Goal: Task Accomplishment & Management: Use online tool/utility

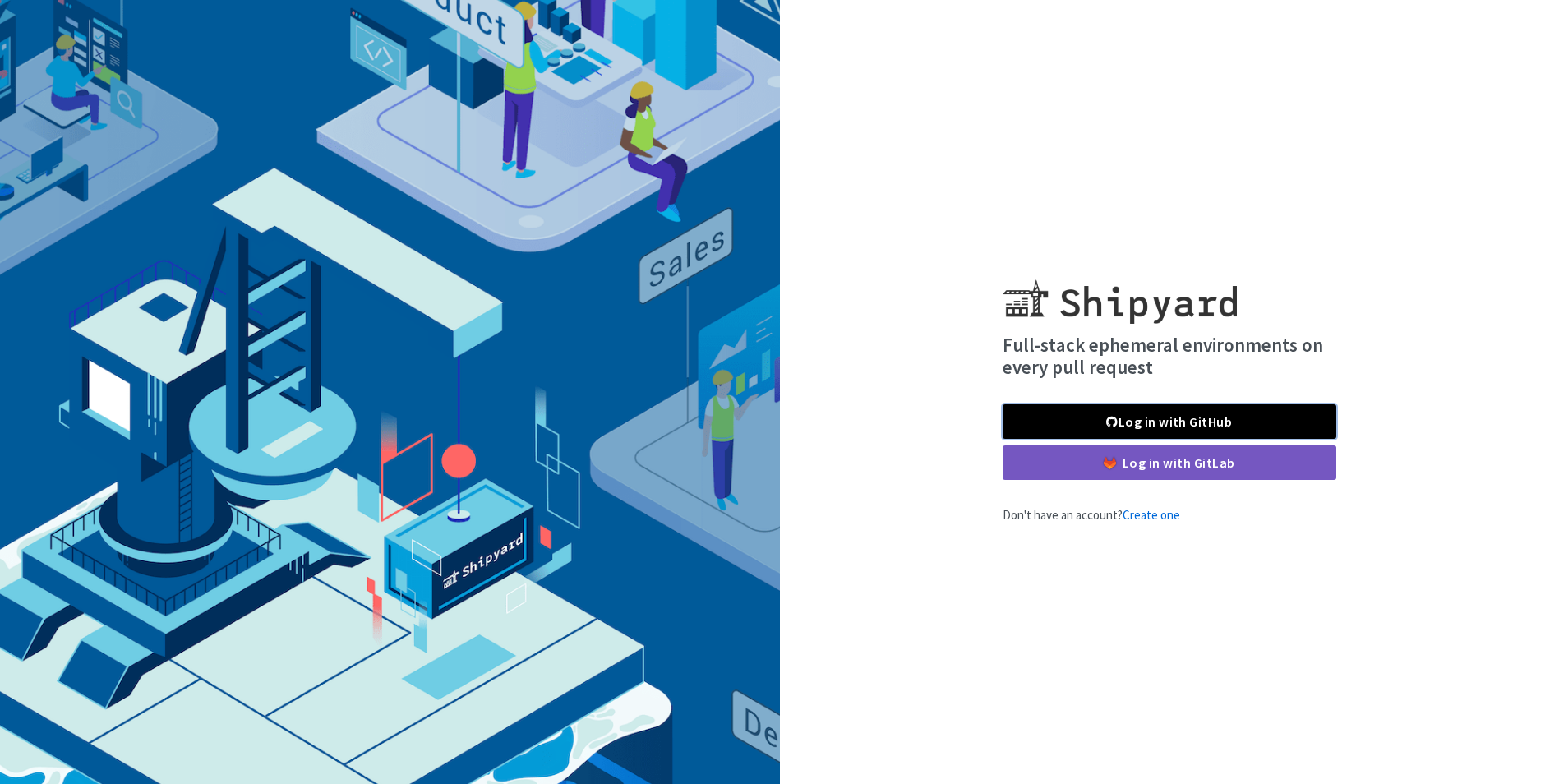
click at [1161, 418] on link "Log in with GitHub" at bounding box center [1169, 421] width 334 height 34
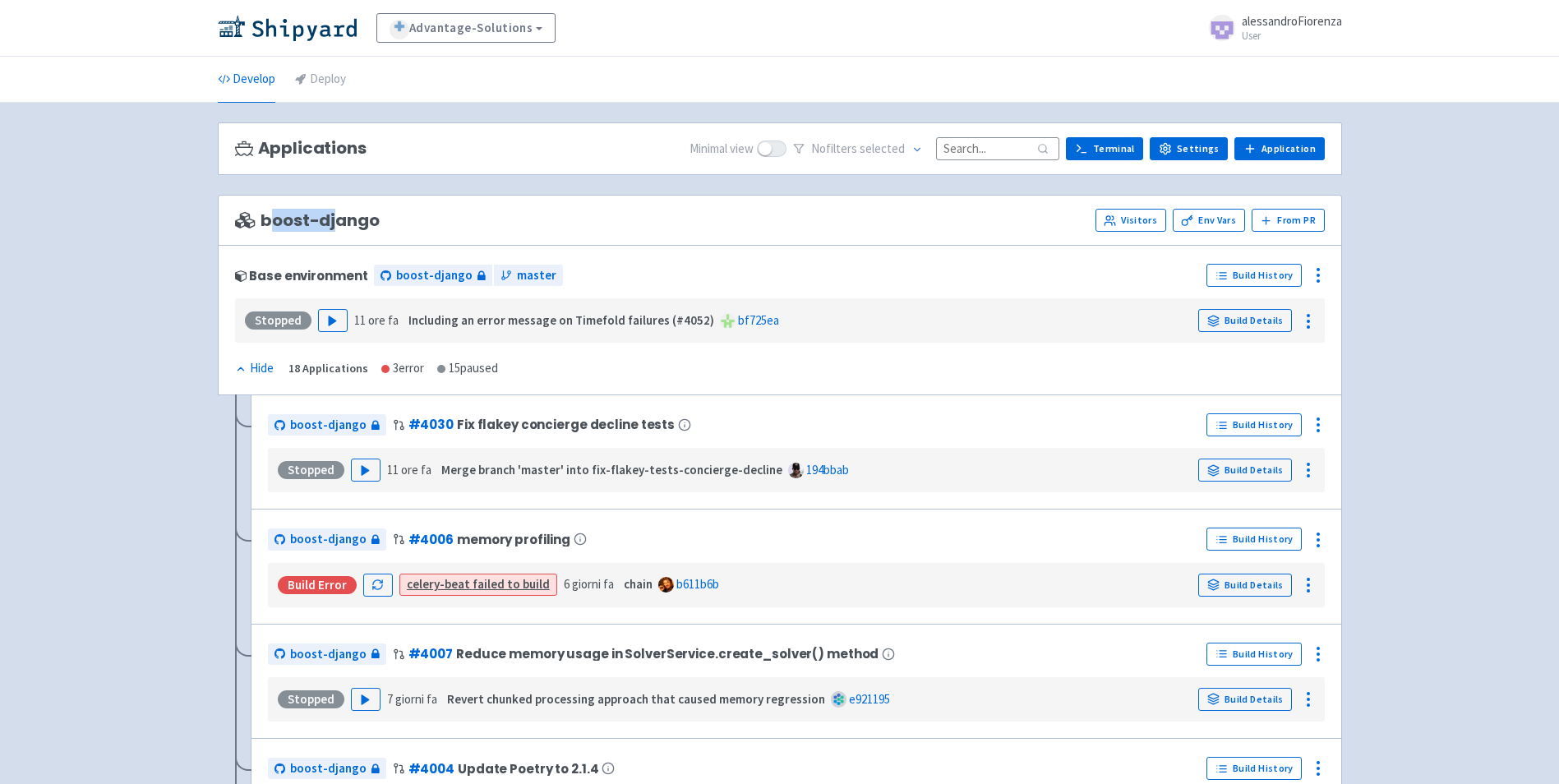
drag, startPoint x: 286, startPoint y: 221, endPoint x: 336, endPoint y: 222, distance: 50.0
click at [336, 222] on span "boost-django" at bounding box center [307, 220] width 144 height 18
drag, startPoint x: 336, startPoint y: 222, endPoint x: 507, endPoint y: 224, distance: 171.0
click at [507, 224] on div "boost-django Visitors Env Vars From PR" at bounding box center [780, 220] width 1090 height 23
drag, startPoint x: 266, startPoint y: 219, endPoint x: 353, endPoint y: 221, distance: 87.0
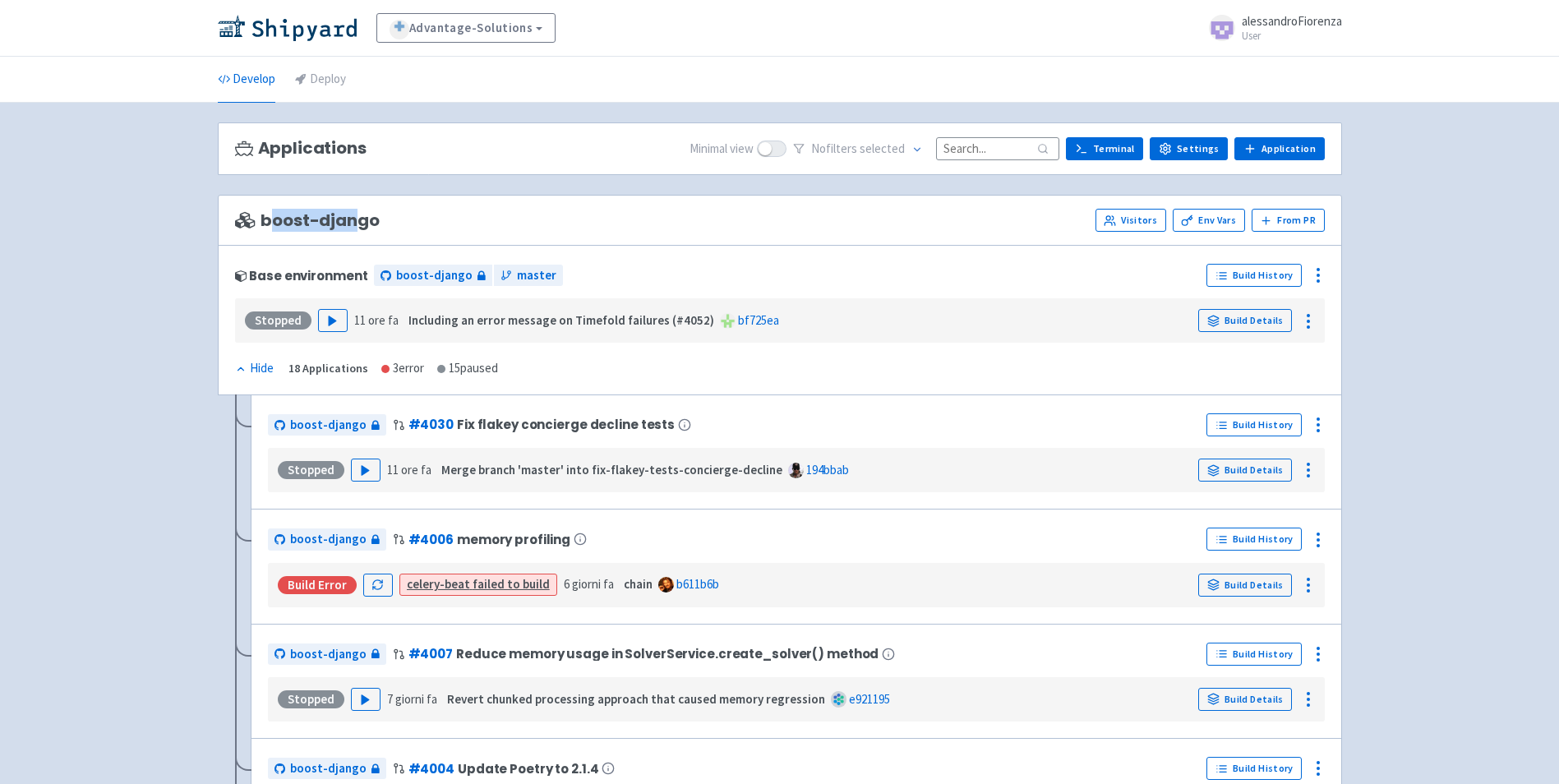
click at [353, 221] on span "boost-django" at bounding box center [307, 220] width 144 height 18
click at [629, 227] on div "boost-django Visitors Env Vars From PR" at bounding box center [780, 220] width 1090 height 23
drag, startPoint x: 300, startPoint y: 226, endPoint x: 383, endPoint y: 226, distance: 83.0
click at [383, 226] on div "boost-django Visitors Env Vars From PR" at bounding box center [780, 220] width 1090 height 23
drag, startPoint x: 383, startPoint y: 226, endPoint x: 613, endPoint y: 240, distance: 230.4
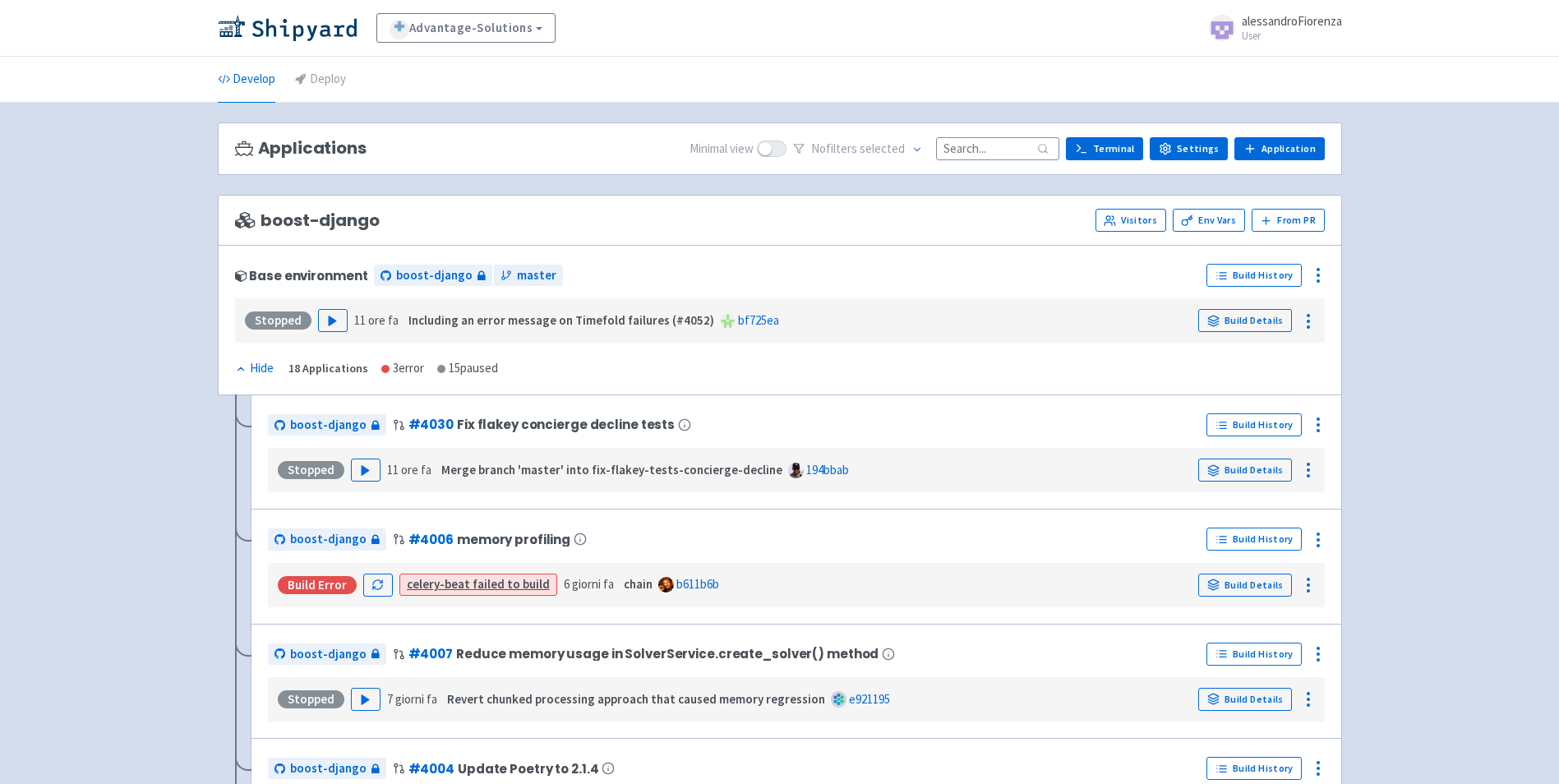
click at [613, 240] on div "boost-django Visitors Env Vars From PR" at bounding box center [780, 220] width 1124 height 51
click at [335, 277] on div "Base environment" at bounding box center [301, 276] width 133 height 14
click at [325, 79] on link "Deploy" at bounding box center [320, 80] width 51 height 46
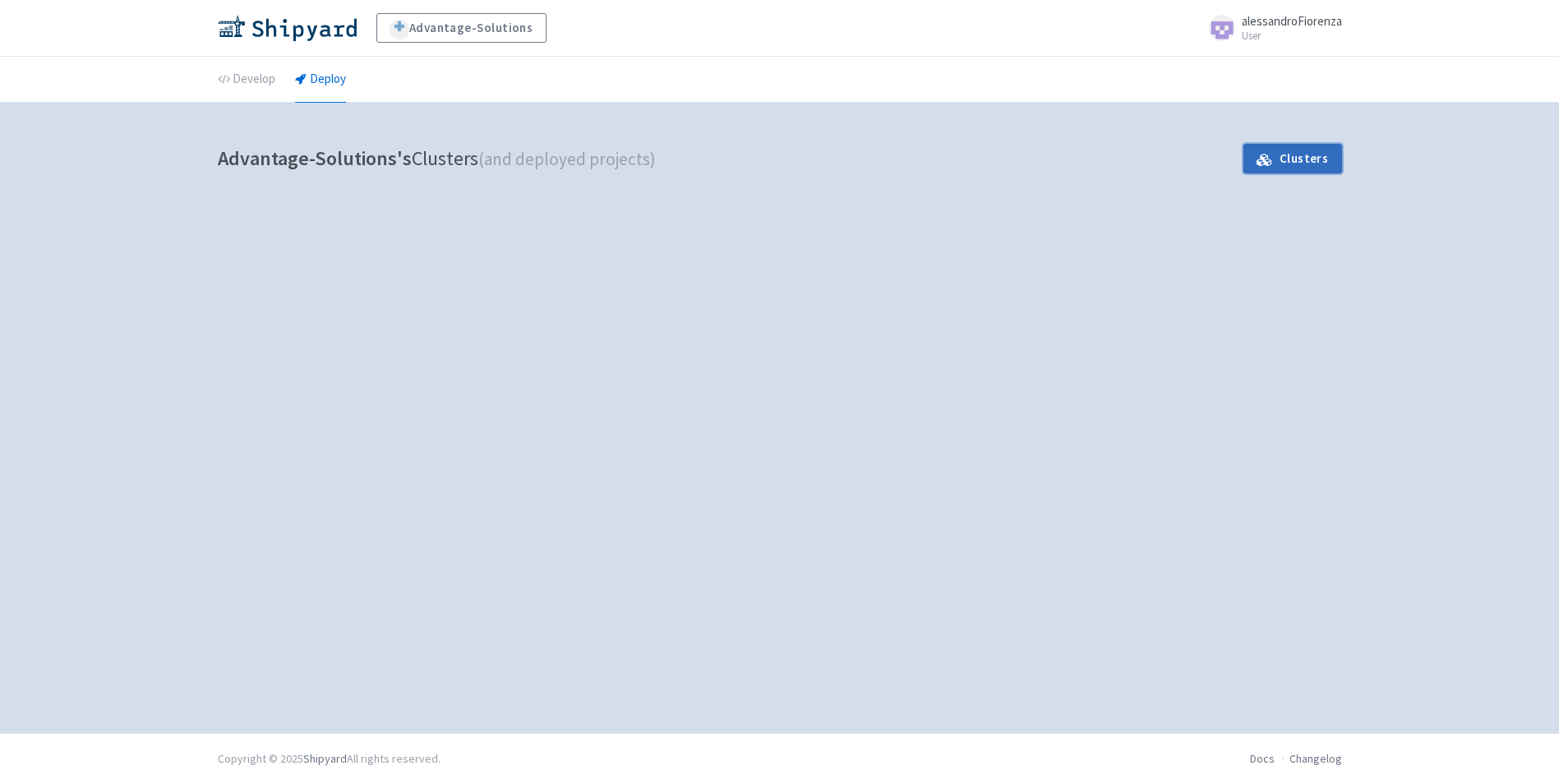
click at [1293, 167] on link "Clusters" at bounding box center [1293, 159] width 98 height 30
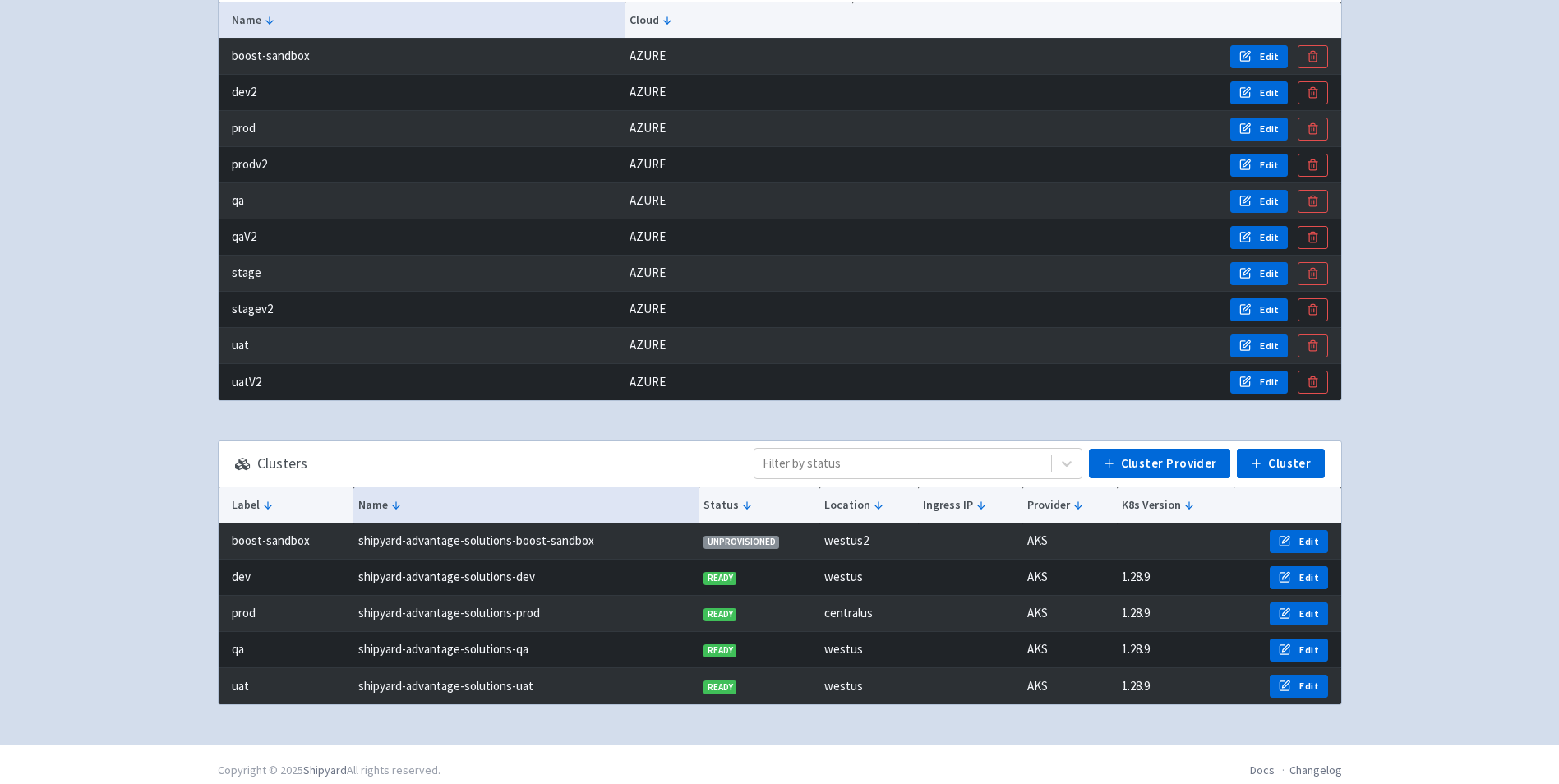
scroll to position [116, 0]
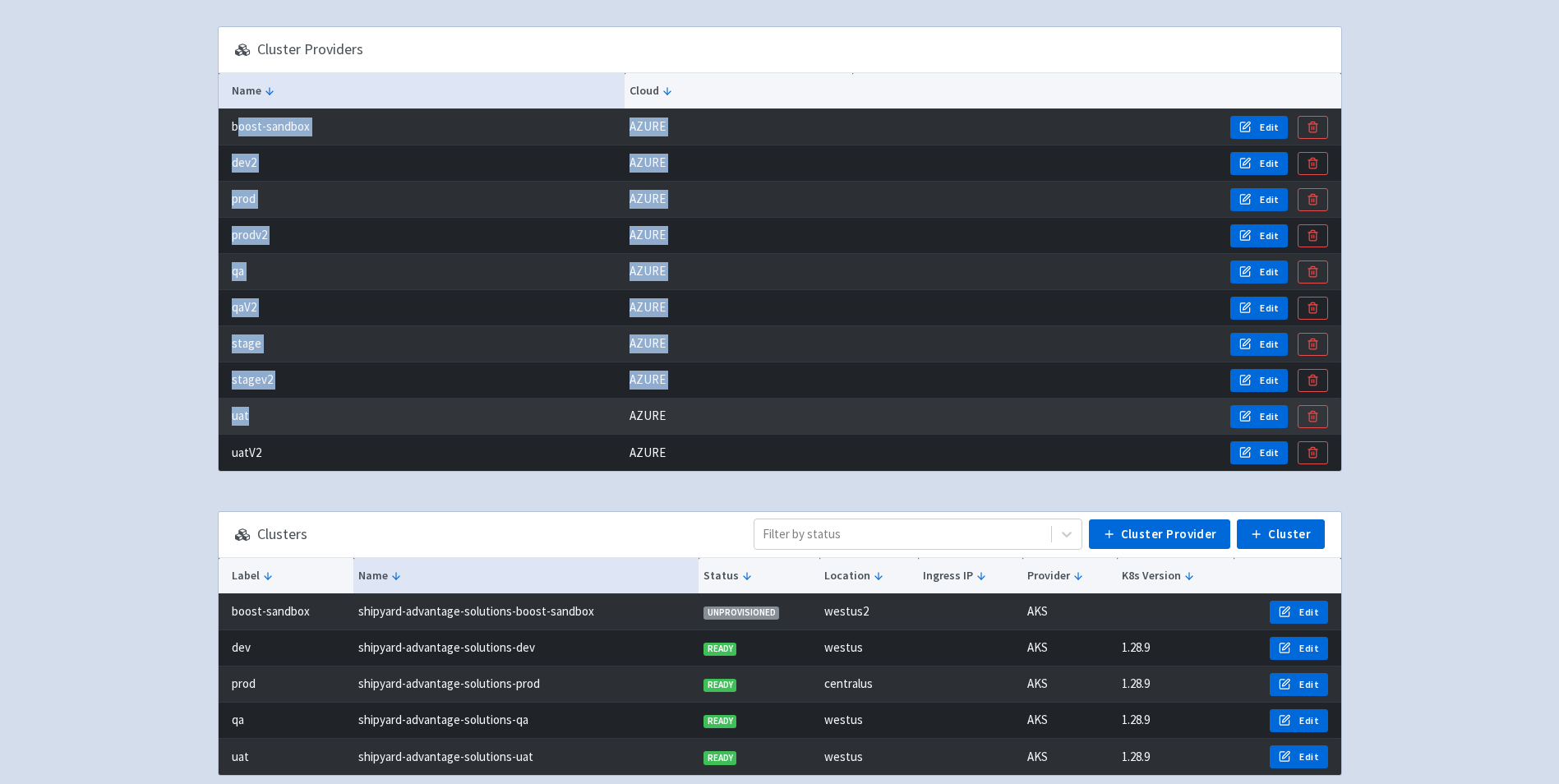
drag, startPoint x: 237, startPoint y: 129, endPoint x: 362, endPoint y: 427, distance: 323.2
click at [362, 427] on tbody "boost-sandbox AZURE Edit dev2 AZURE Edit prod AZURE Edit prodv2 AZURE Edit qa A…" at bounding box center [780, 289] width 1123 height 361
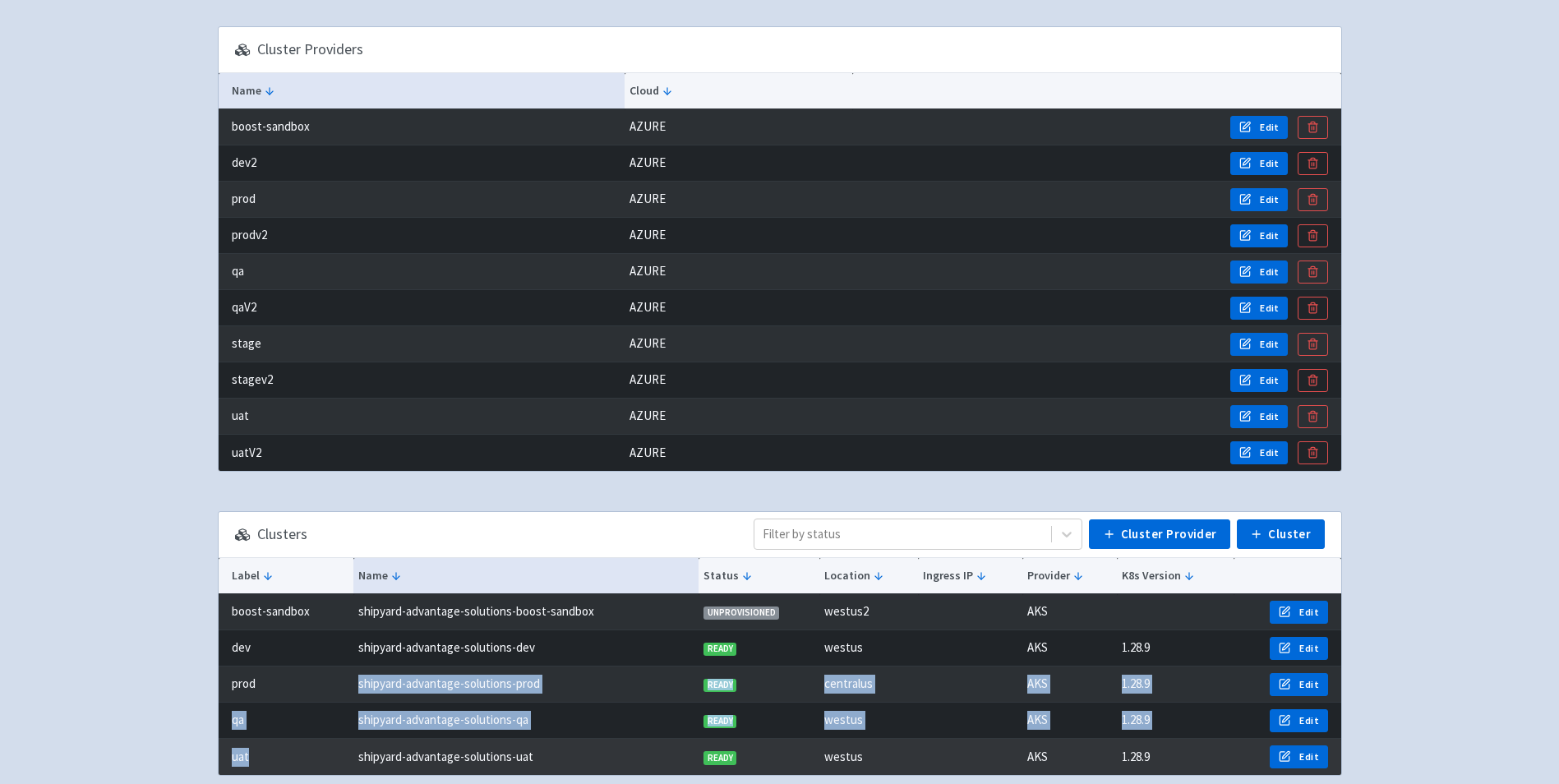
drag, startPoint x: 262, startPoint y: 673, endPoint x: 313, endPoint y: 759, distance: 100.0
click at [313, 759] on tbody "boost-sandbox shipyard-advantage-solutions-boost-sandbox UNPROVISIONED westus2 …" at bounding box center [780, 685] width 1123 height 181
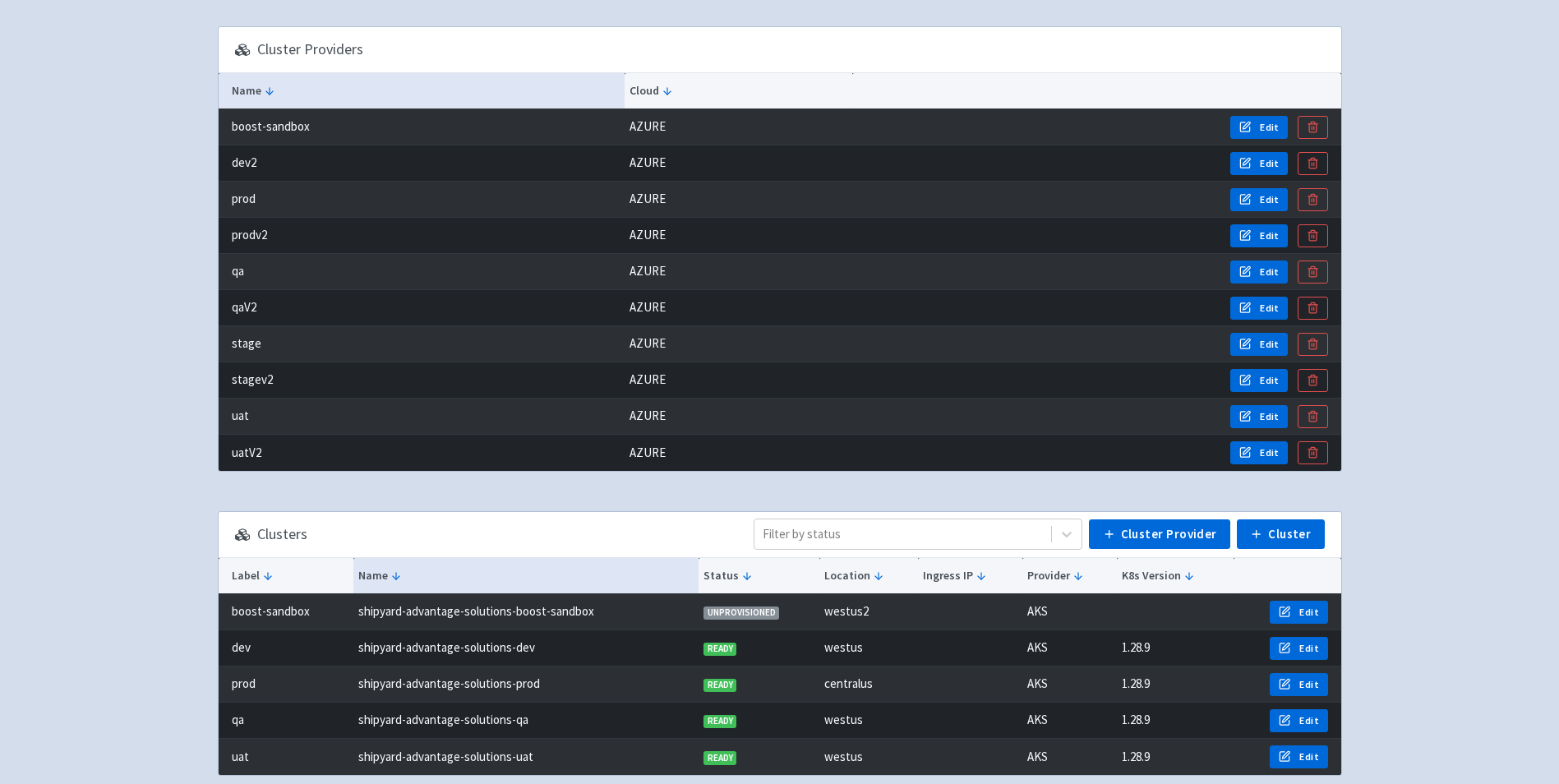
click at [186, 433] on div "Advantage-Solutions alessandroFiorenza User Profile Sign out Develop Deploy" at bounding box center [780, 349] width 1559 height 931
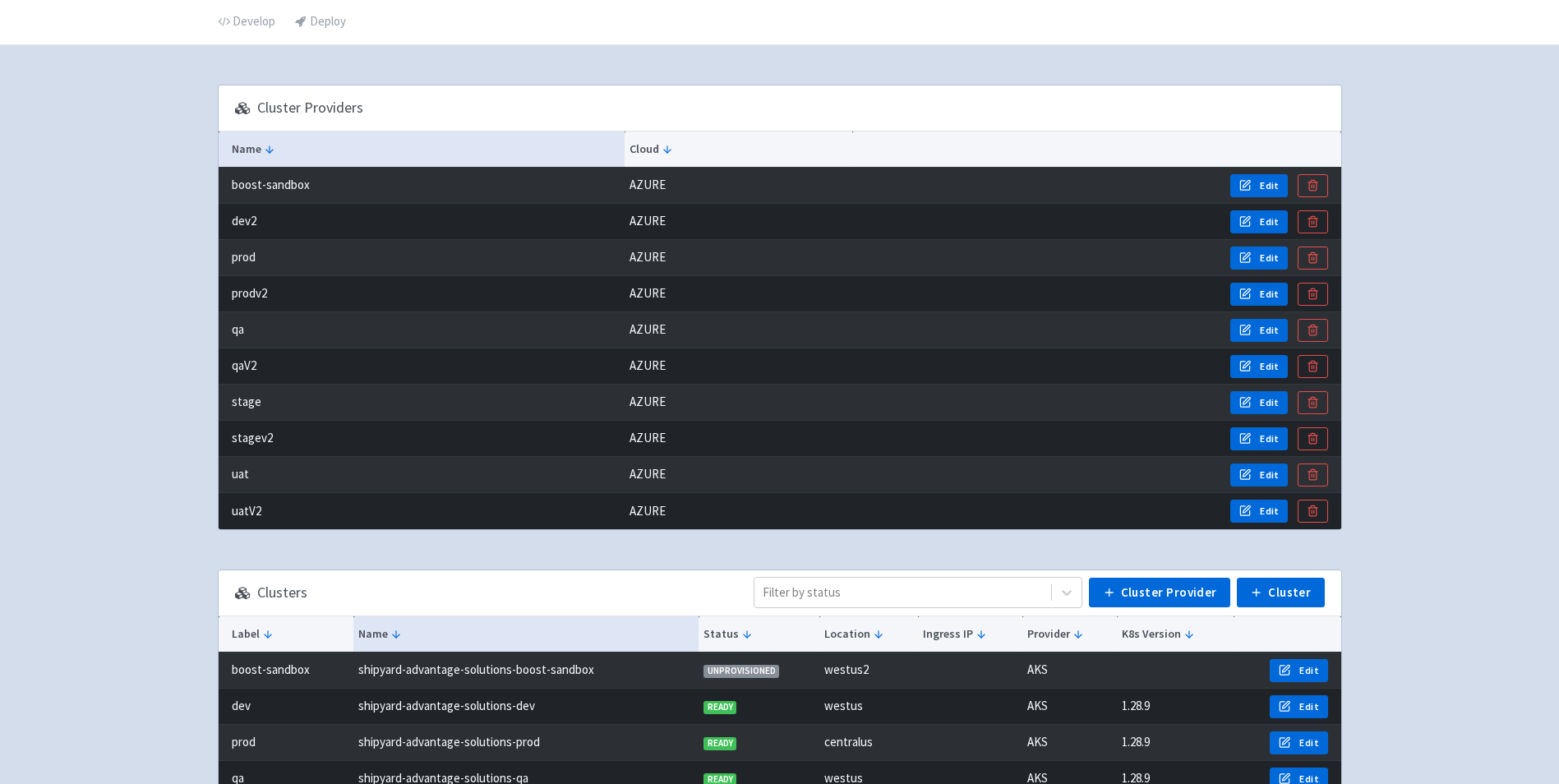
scroll to position [0, 0]
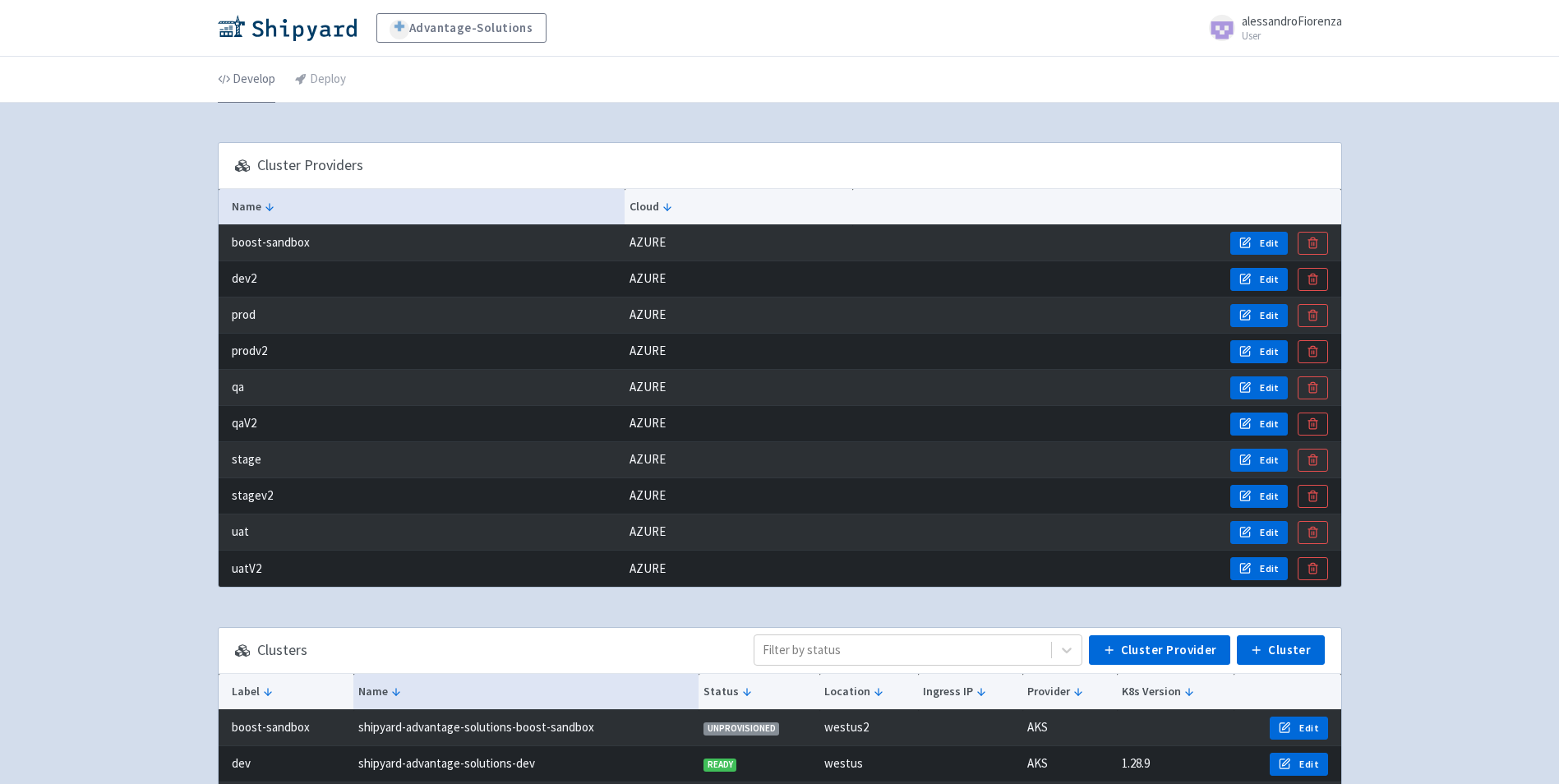
click at [247, 71] on link "Develop" at bounding box center [247, 80] width 57 height 46
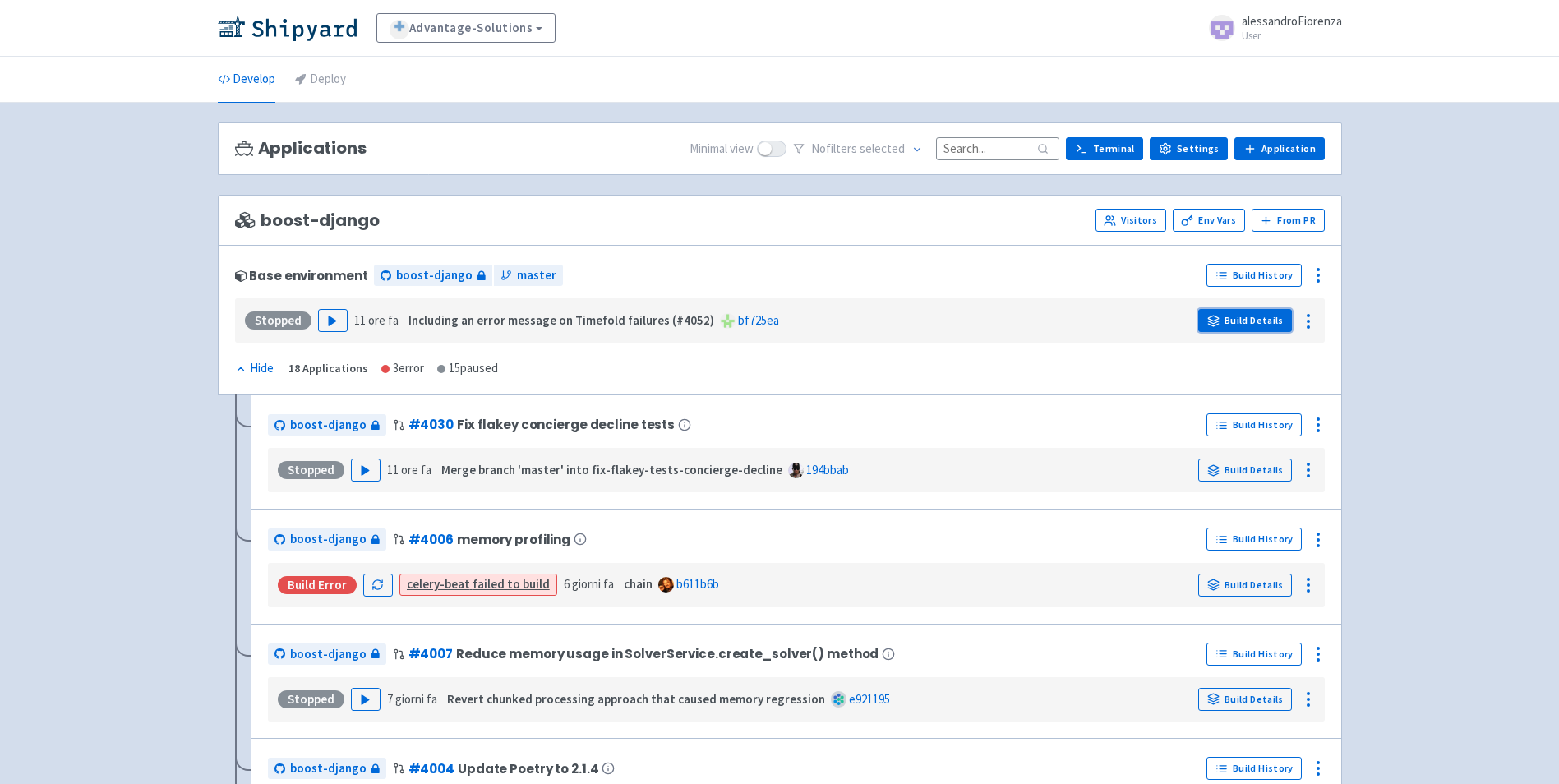
click at [1249, 327] on link "Build Details" at bounding box center [1245, 320] width 93 height 23
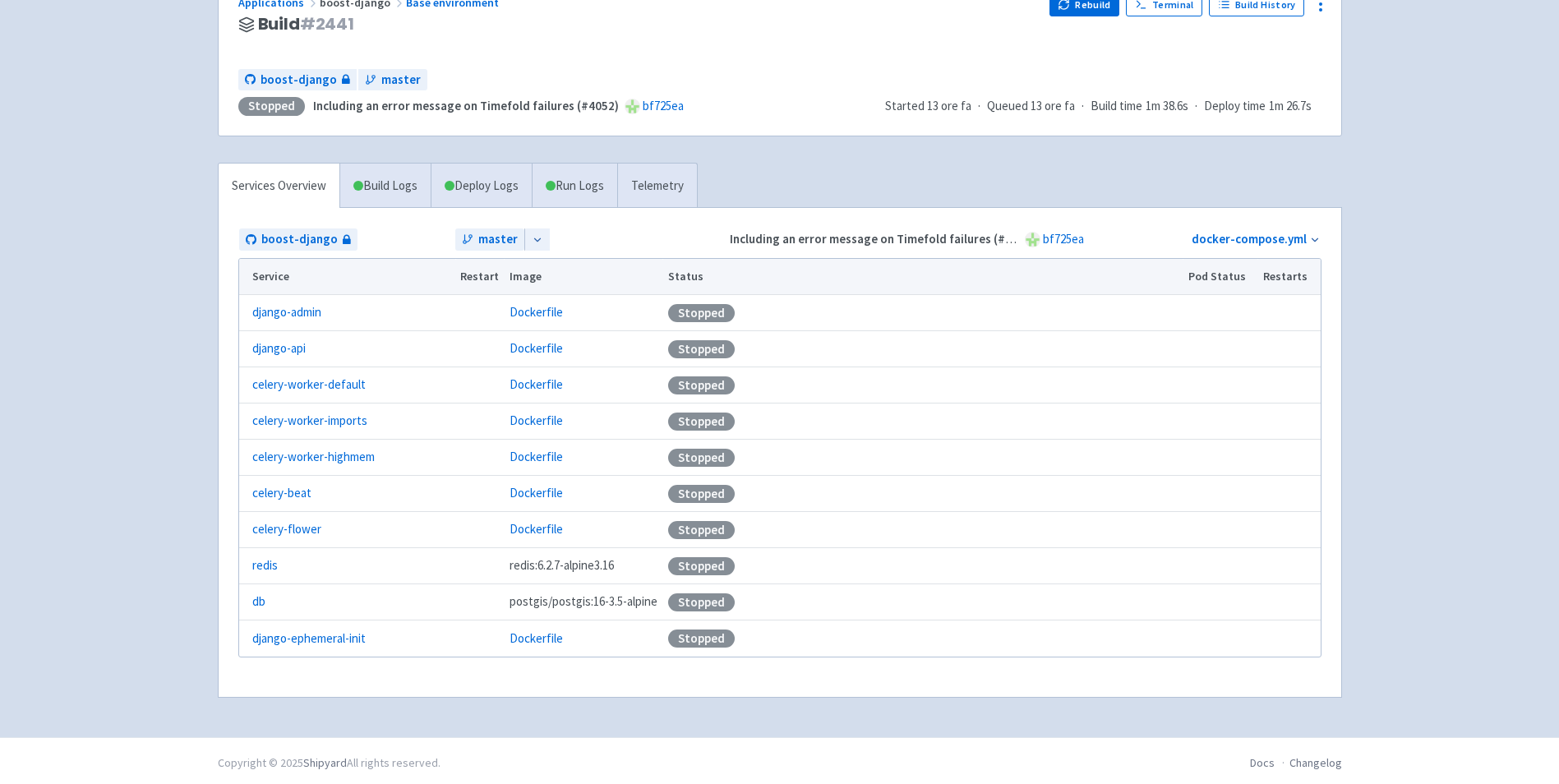
scroll to position [153, 0]
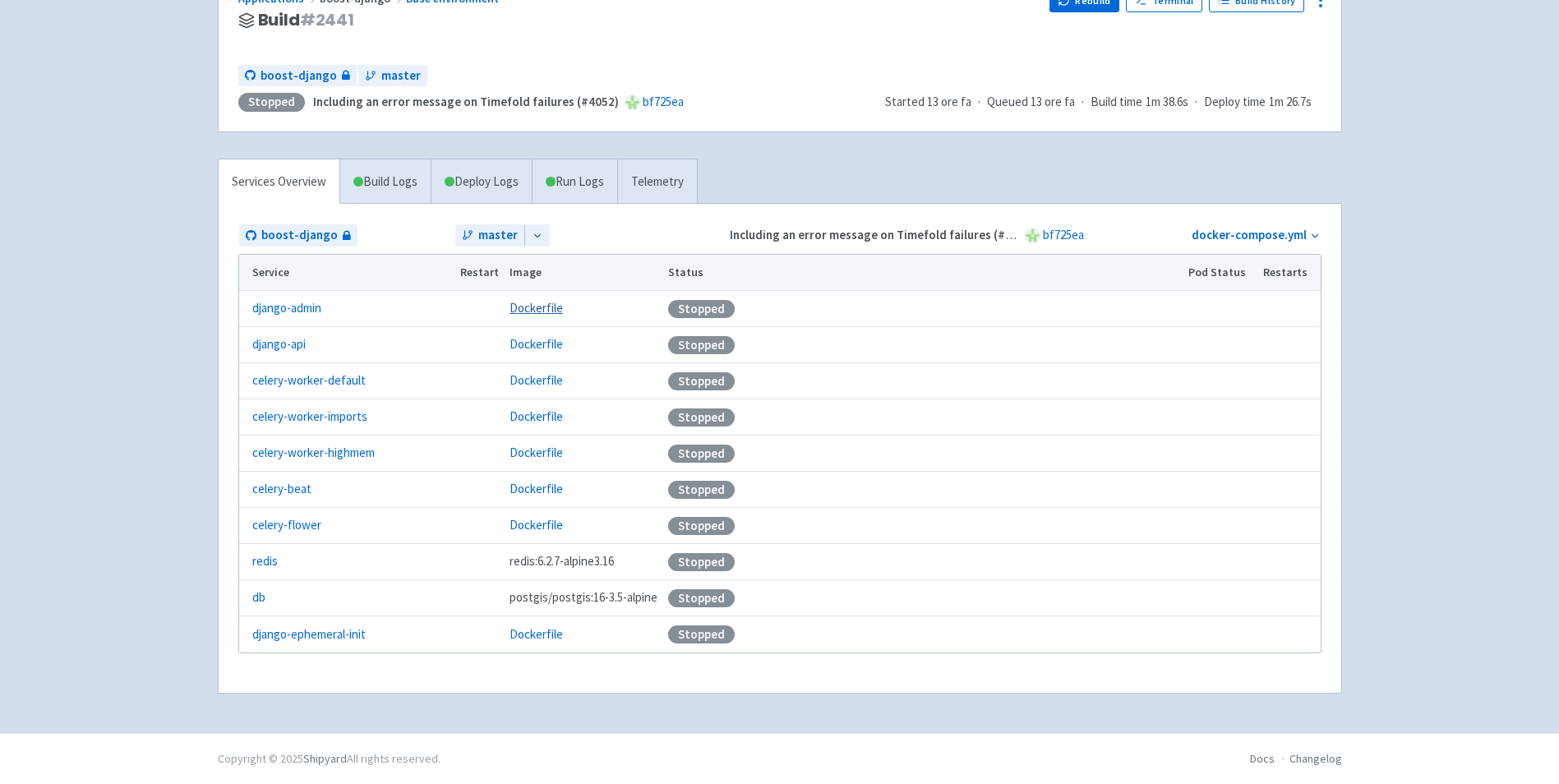
click at [542, 304] on link "Dockerfile" at bounding box center [536, 307] width 54 height 16
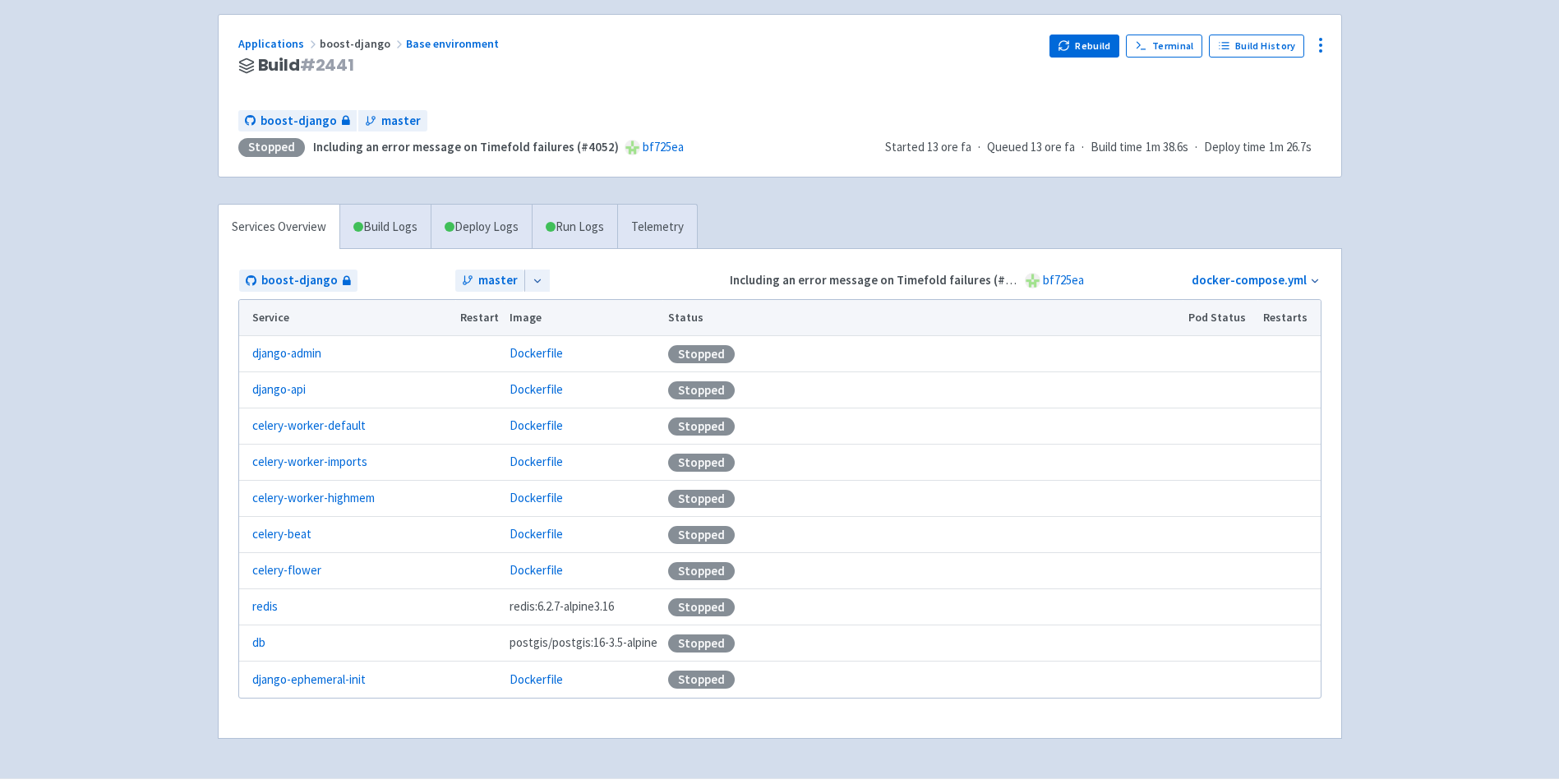
scroll to position [71, 0]
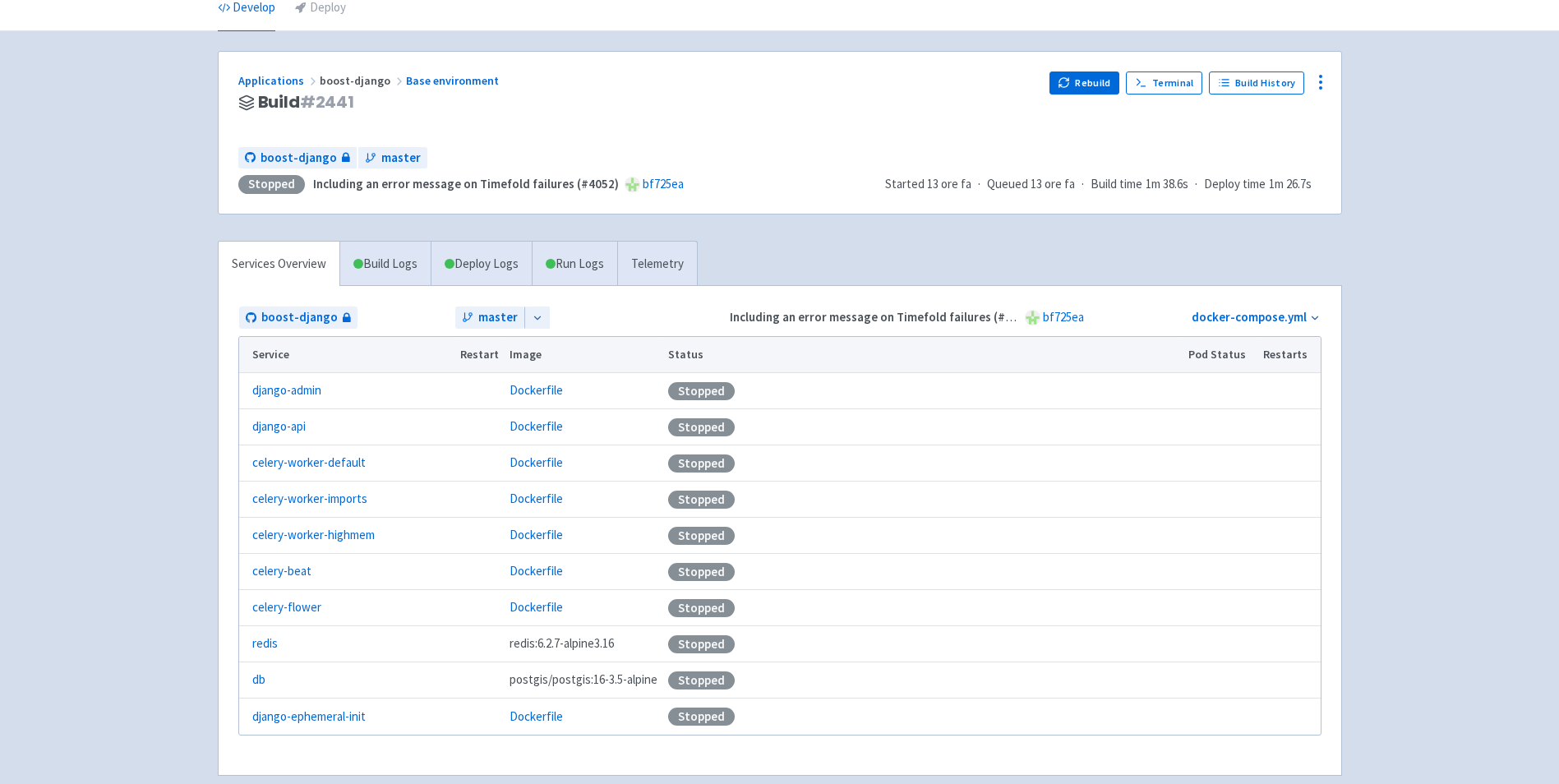
click at [686, 391] on div "Stopped" at bounding box center [702, 391] width 67 height 18
click at [1316, 318] on icon at bounding box center [1315, 319] width 6 height 4
click at [1159, 285] on div "boost-django master Including an error message on Timefold failures (#4052) bf7…" at bounding box center [780, 530] width 1124 height 491
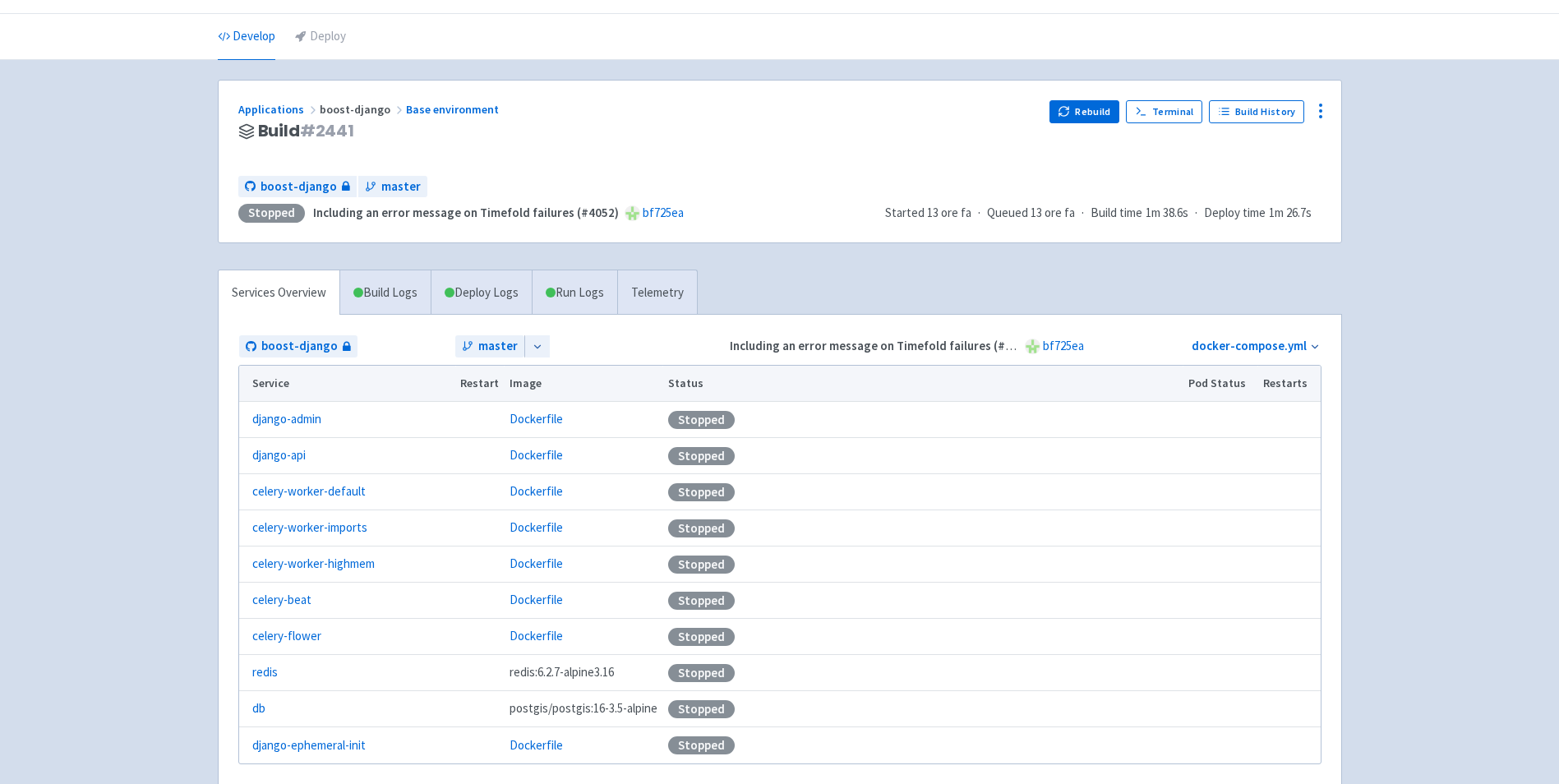
scroll to position [82, 0]
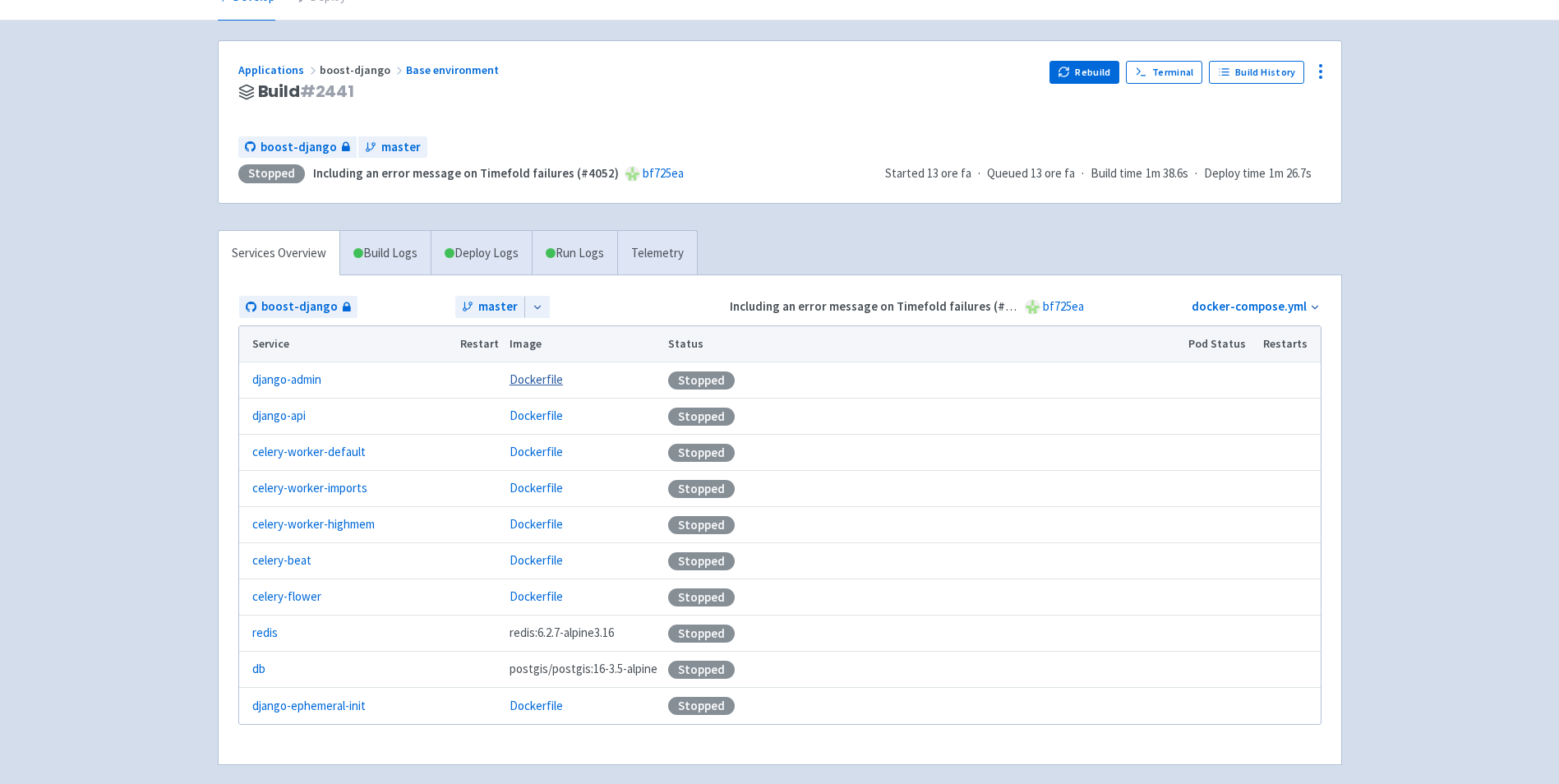
click at [529, 381] on link "Dockerfile" at bounding box center [536, 379] width 54 height 16
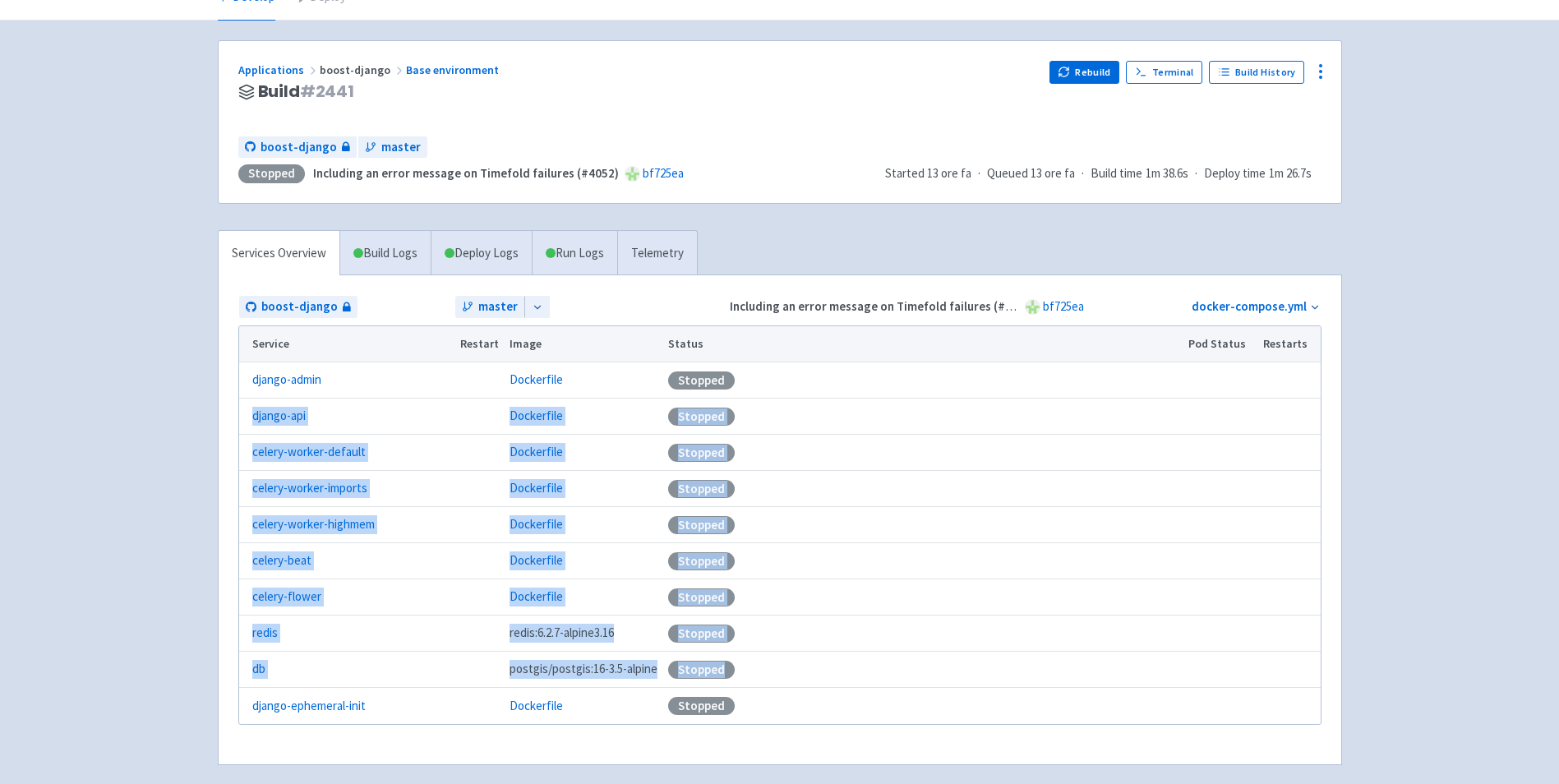
drag, startPoint x: 1221, startPoint y: 365, endPoint x: 1206, endPoint y: 676, distance: 311.4
click at [1206, 676] on tbody "django-admin Dockerfile Stopped django-api Dockerfile Stopped celery-worker-def…" at bounding box center [780, 543] width 1082 height 361
drag, startPoint x: 1206, startPoint y: 676, endPoint x: 1139, endPoint y: 486, distance: 201.5
click at [1139, 486] on div "Stopped" at bounding box center [923, 489] width 509 height 18
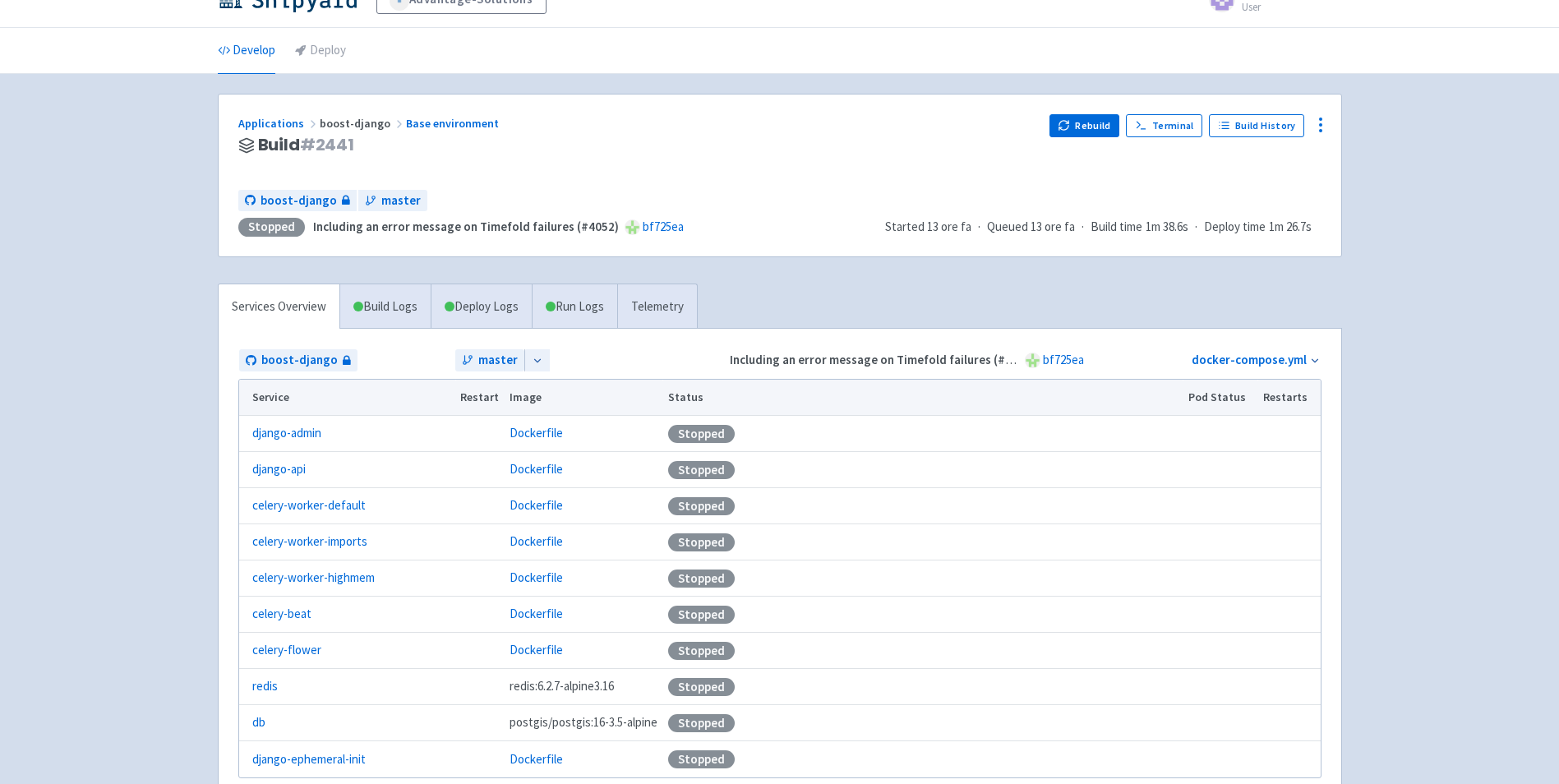
scroll to position [0, 0]
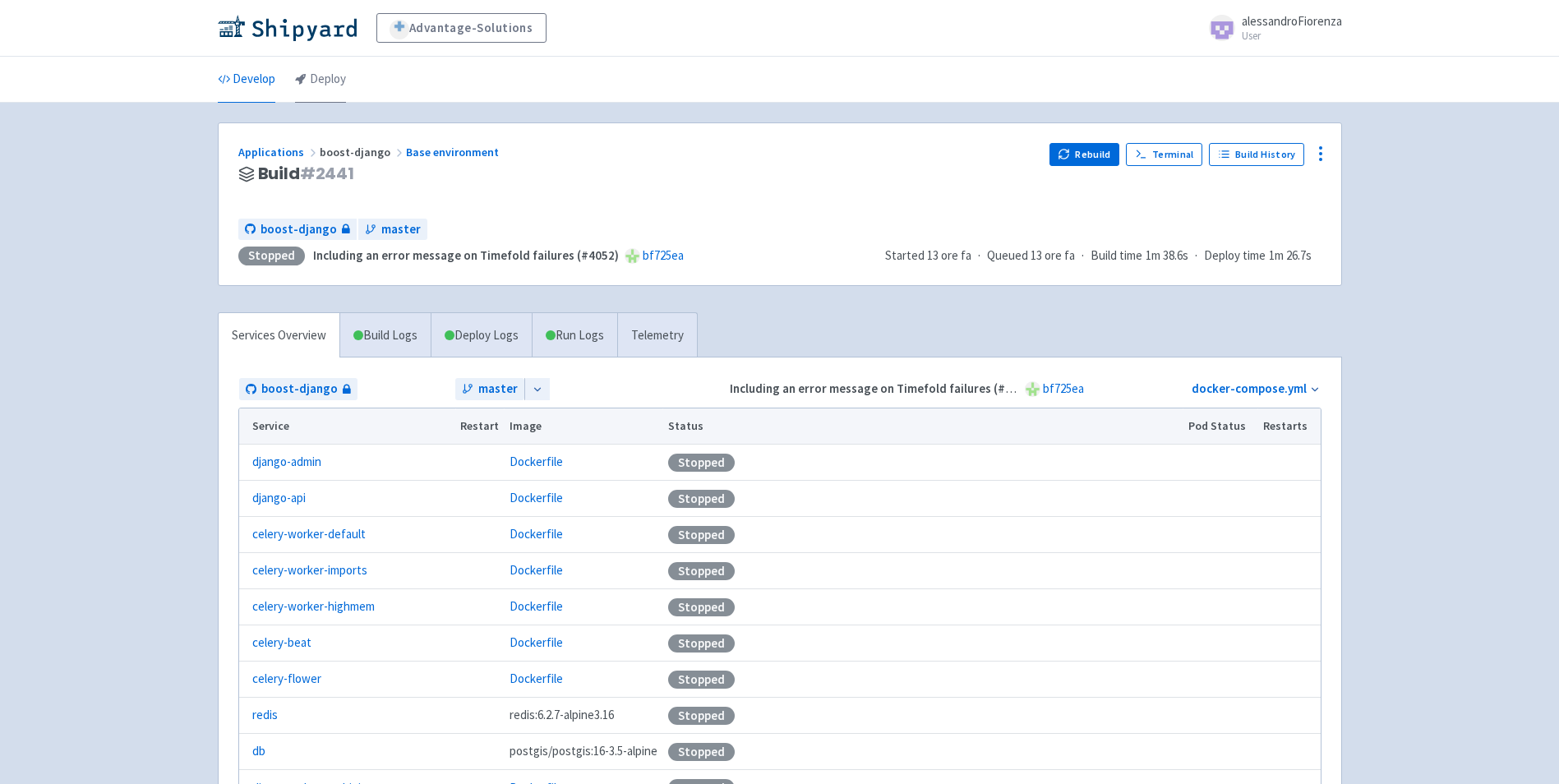
click at [324, 85] on link "Deploy" at bounding box center [320, 80] width 51 height 46
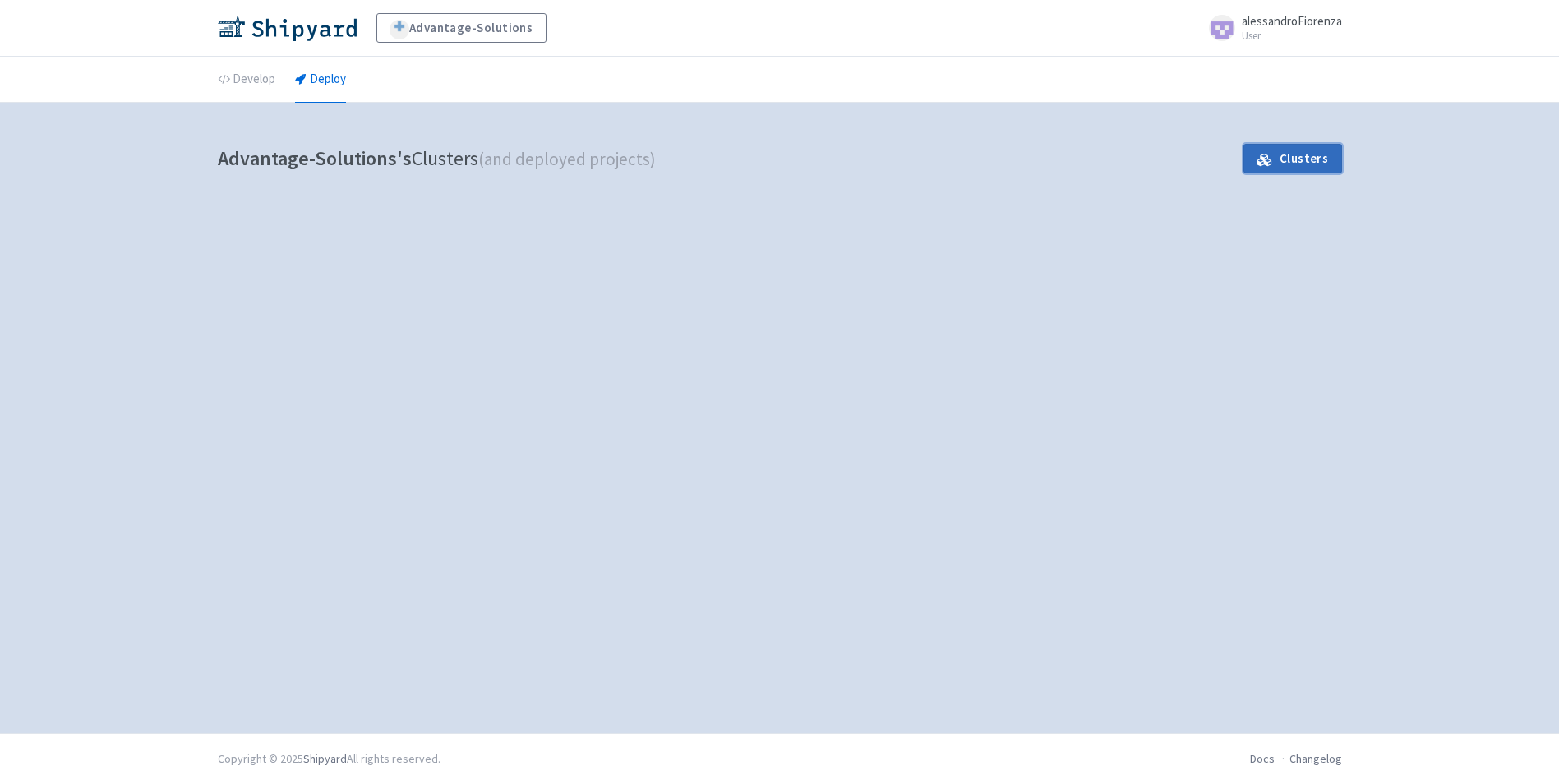
click at [1280, 166] on link "Clusters" at bounding box center [1293, 159] width 98 height 30
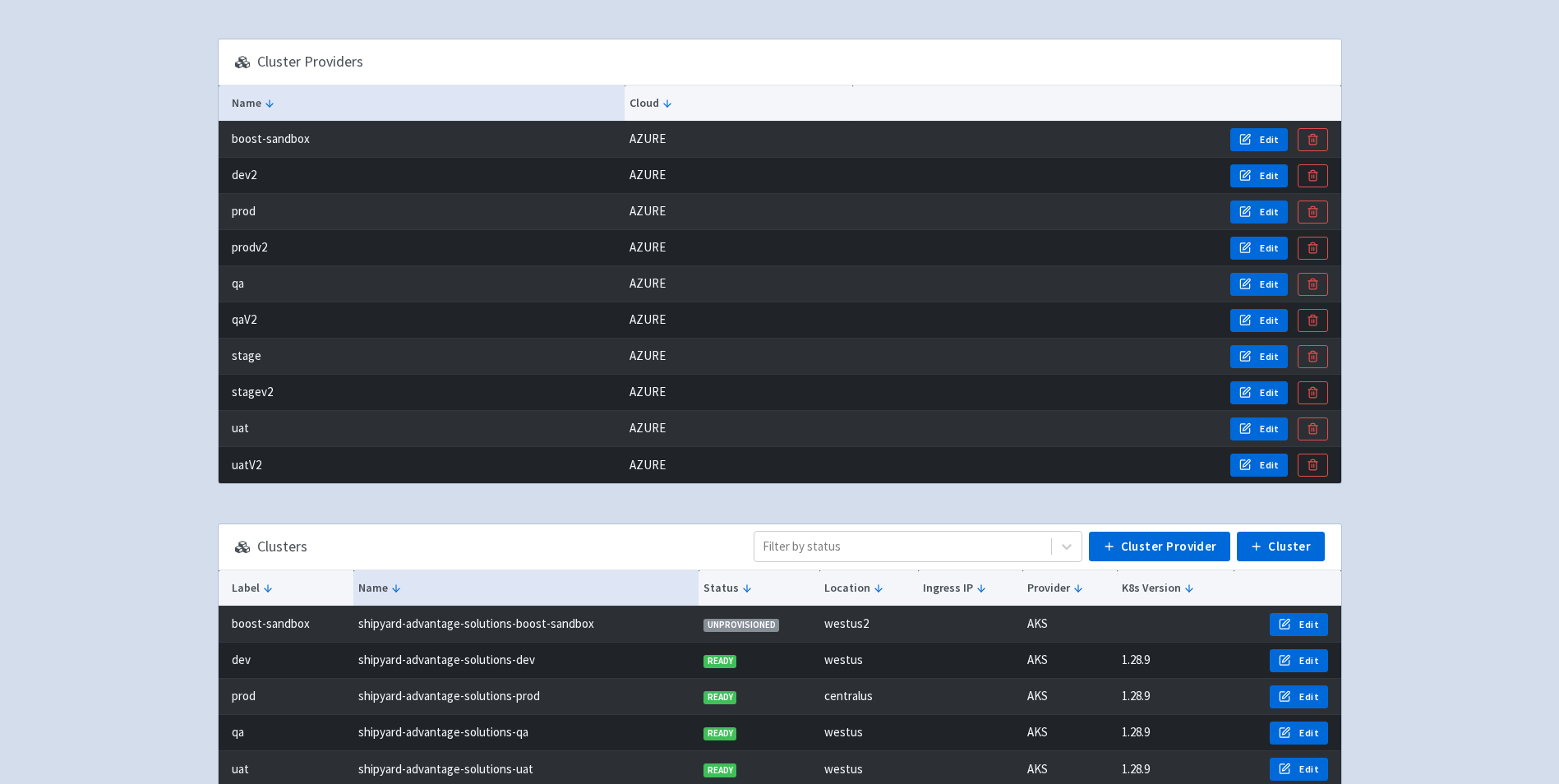
scroll to position [198, 0]
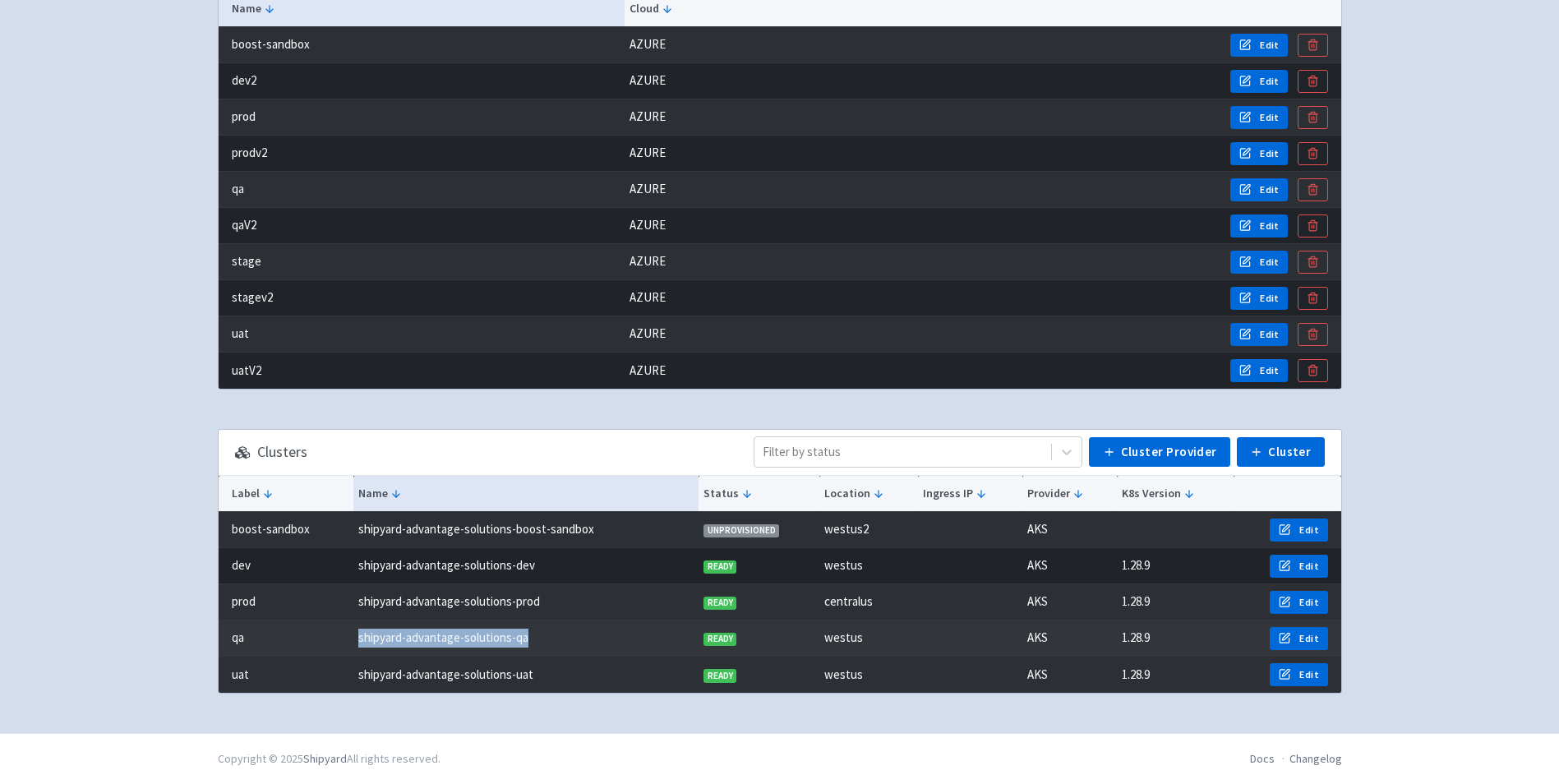
drag, startPoint x: 537, startPoint y: 638, endPoint x: 359, endPoint y: 640, distance: 178.0
click at [359, 640] on td "shipyard-advantage-solutions-qa" at bounding box center [525, 638] width 345 height 36
copy td "shipyard-advantage-solutions-qa"
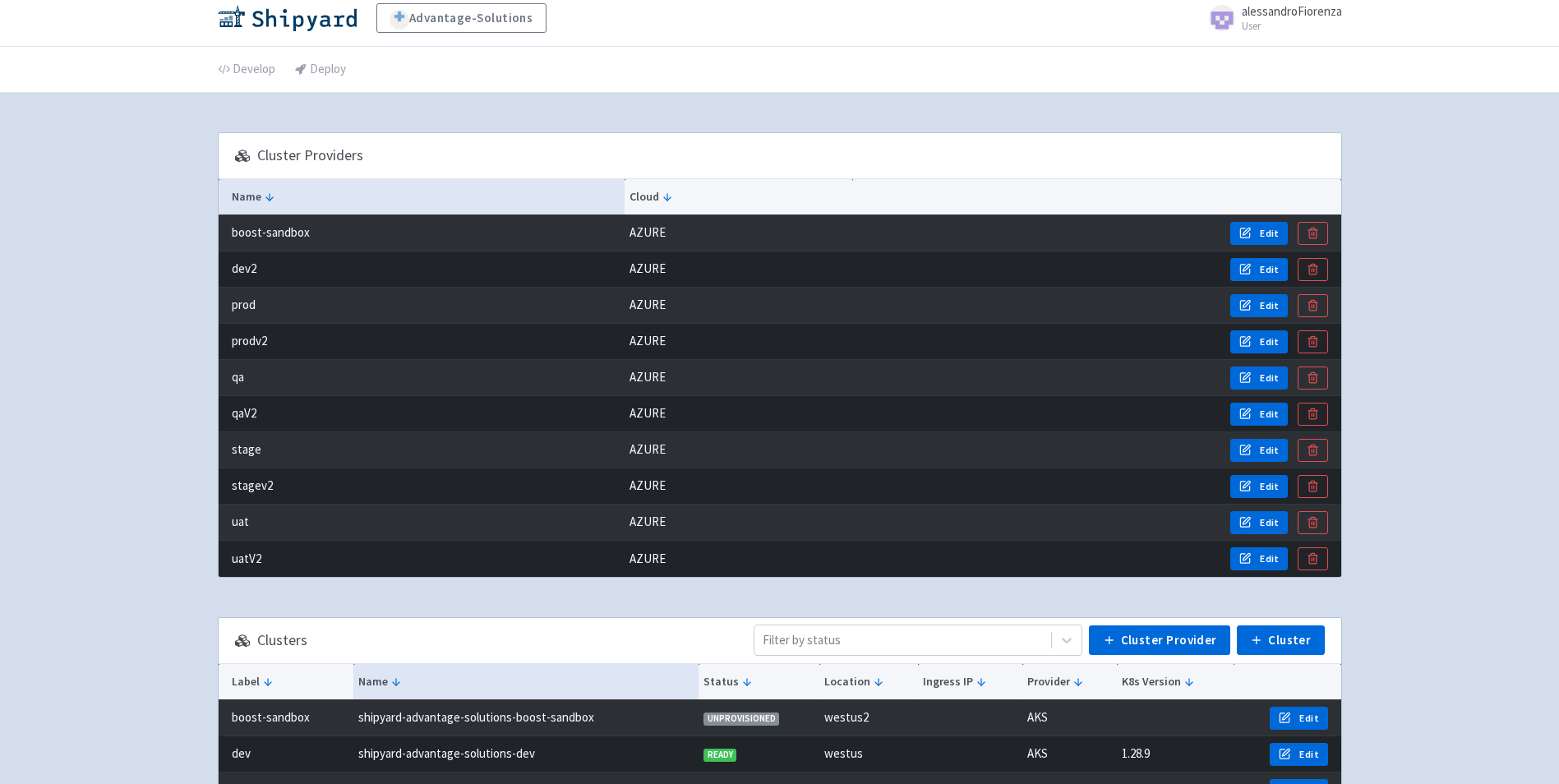
scroll to position [0, 0]
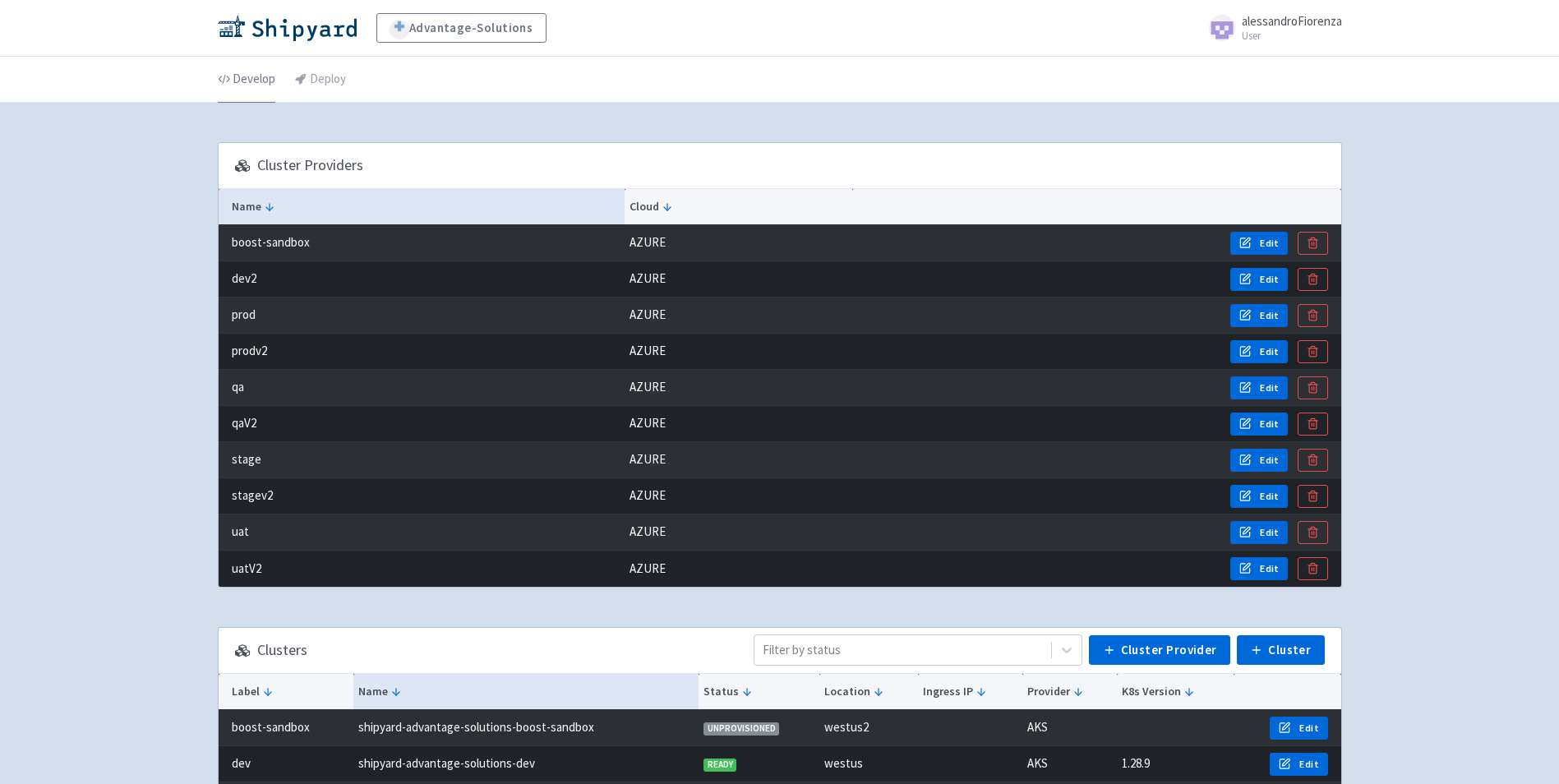
click at [236, 77] on link "Develop" at bounding box center [247, 80] width 57 height 46
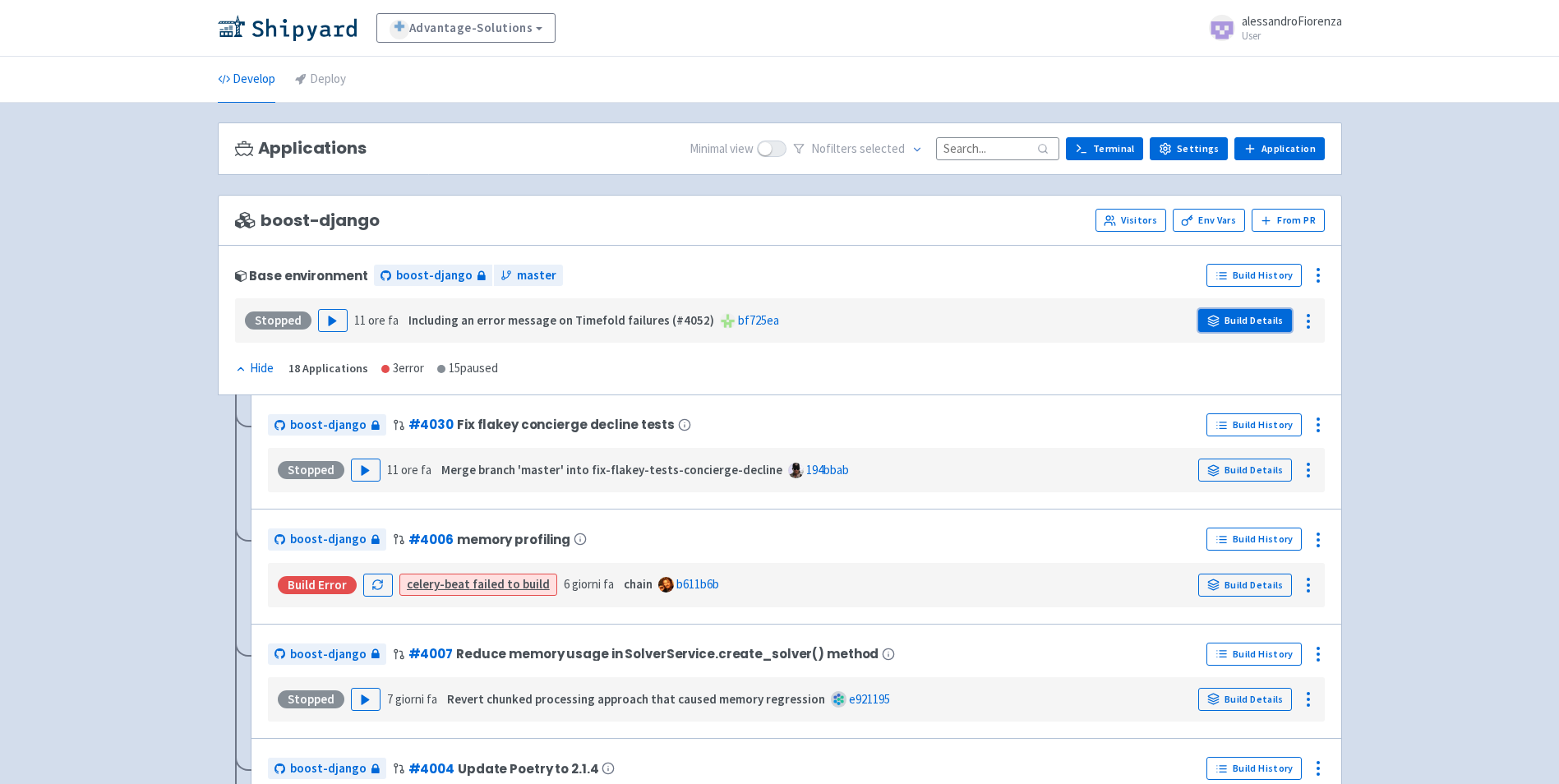
click at [1255, 314] on link "Build Details" at bounding box center [1245, 320] width 93 height 23
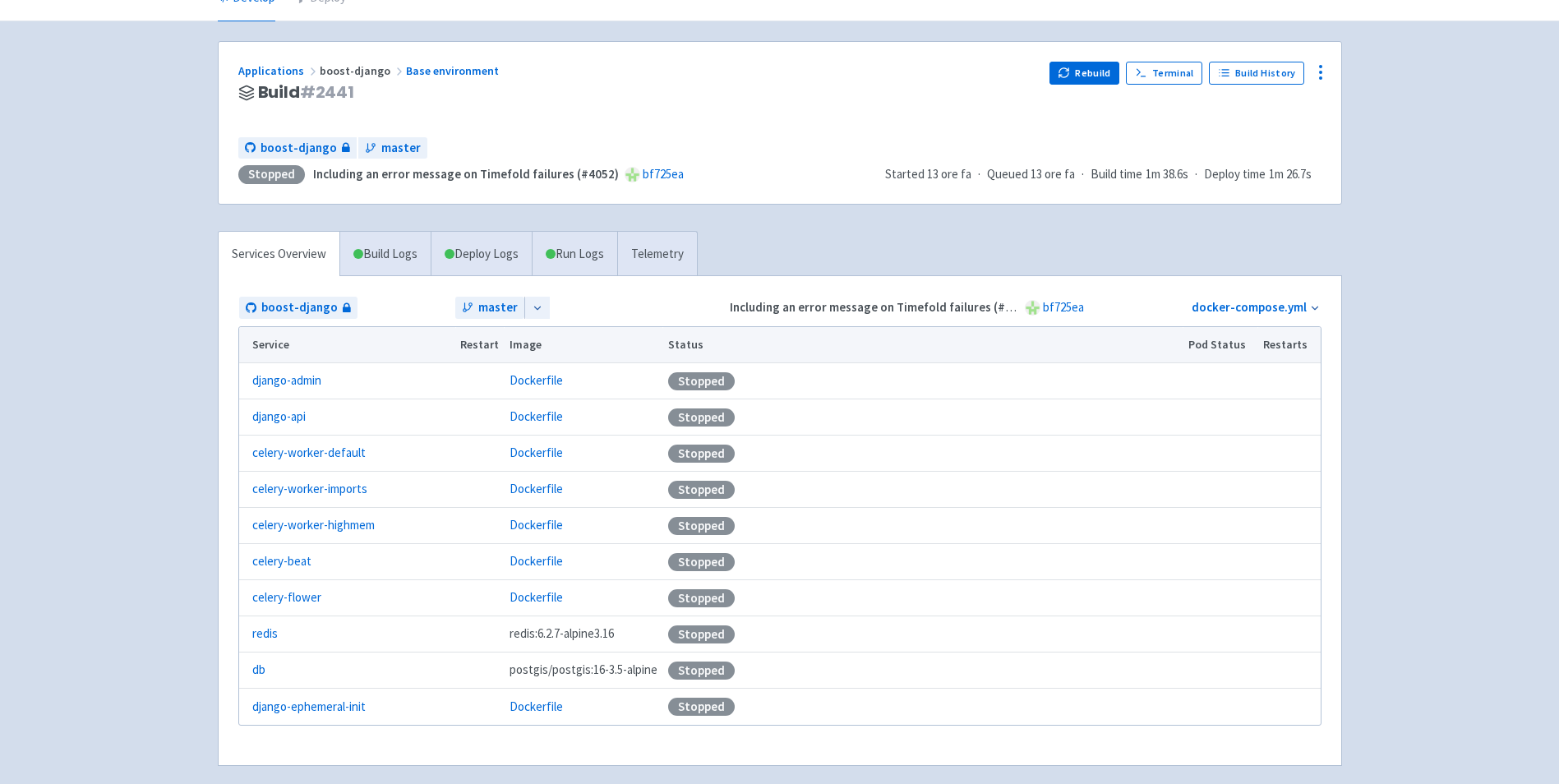
scroll to position [82, 0]
drag, startPoint x: 1179, startPoint y: 288, endPoint x: 1195, endPoint y: 313, distance: 29.7
click at [1195, 313] on div "boost-django master Including an error message on Timefold failures (#4052) bf7…" at bounding box center [780, 520] width 1123 height 489
drag, startPoint x: 1195, startPoint y: 313, endPoint x: 1162, endPoint y: 311, distance: 33.1
click at [1162, 311] on td "docker-compose.yml" at bounding box center [1213, 307] width 217 height 24
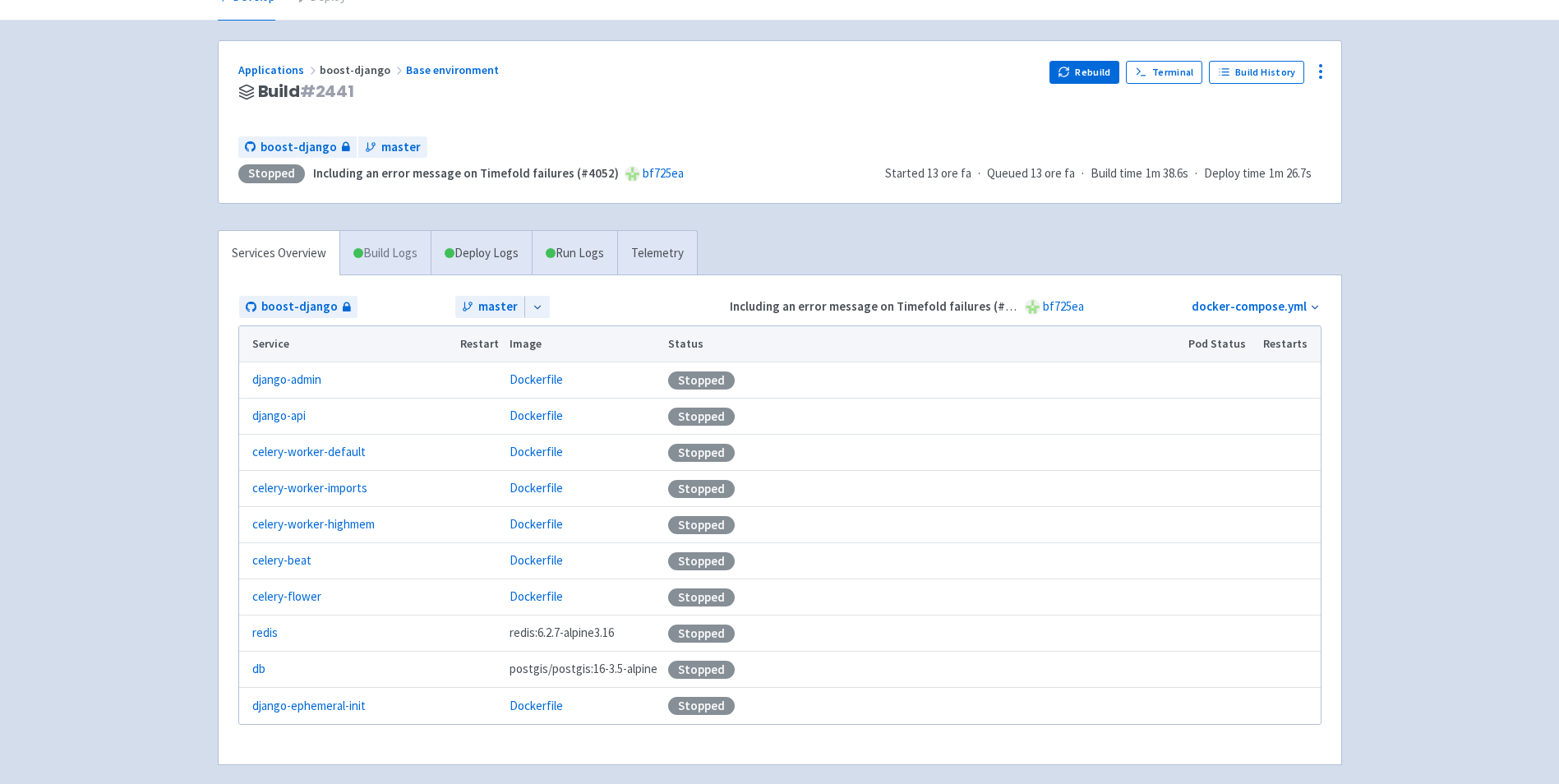
click at [372, 263] on link "Build Logs" at bounding box center [386, 253] width 91 height 45
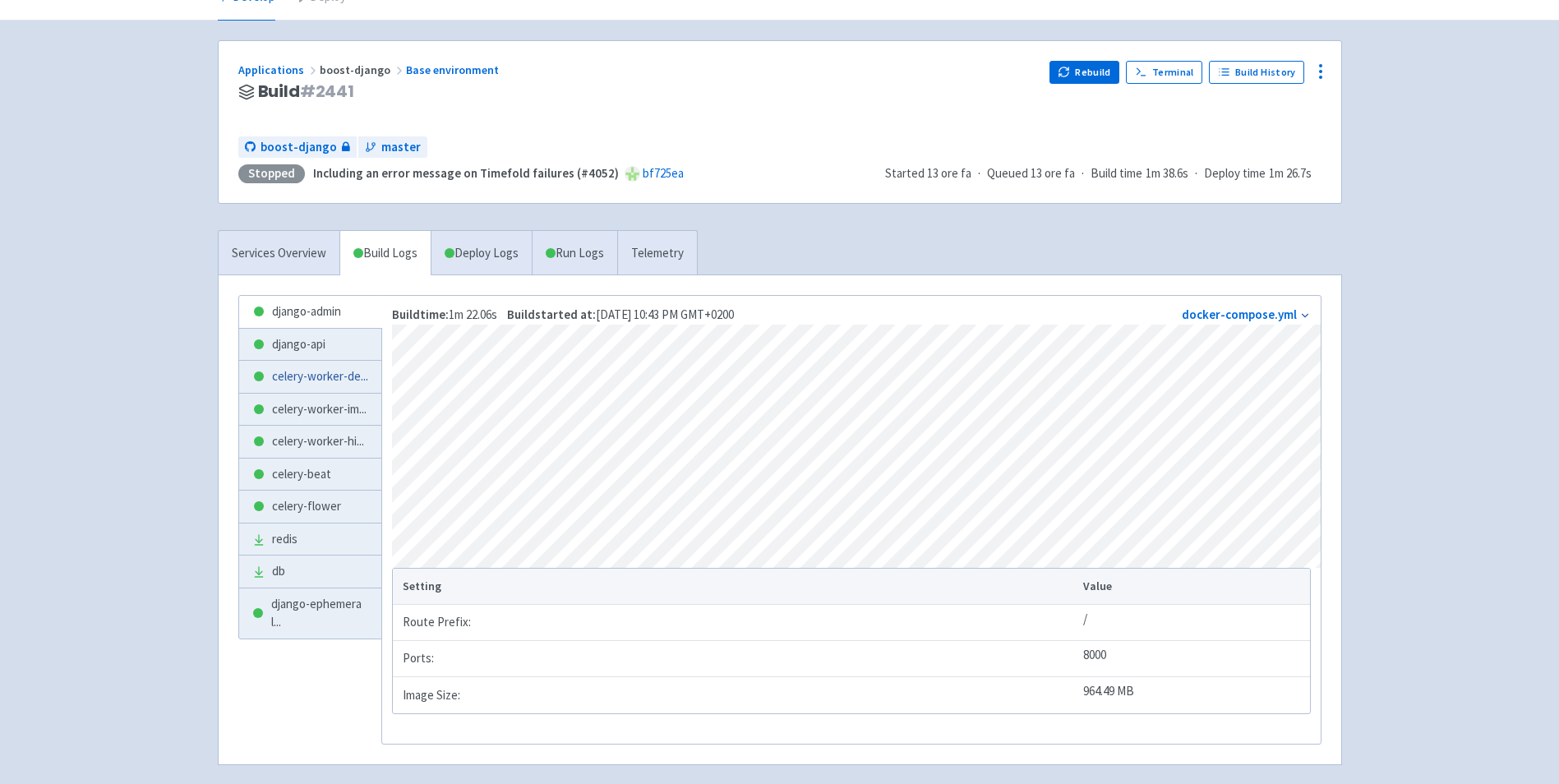
scroll to position [165, 0]
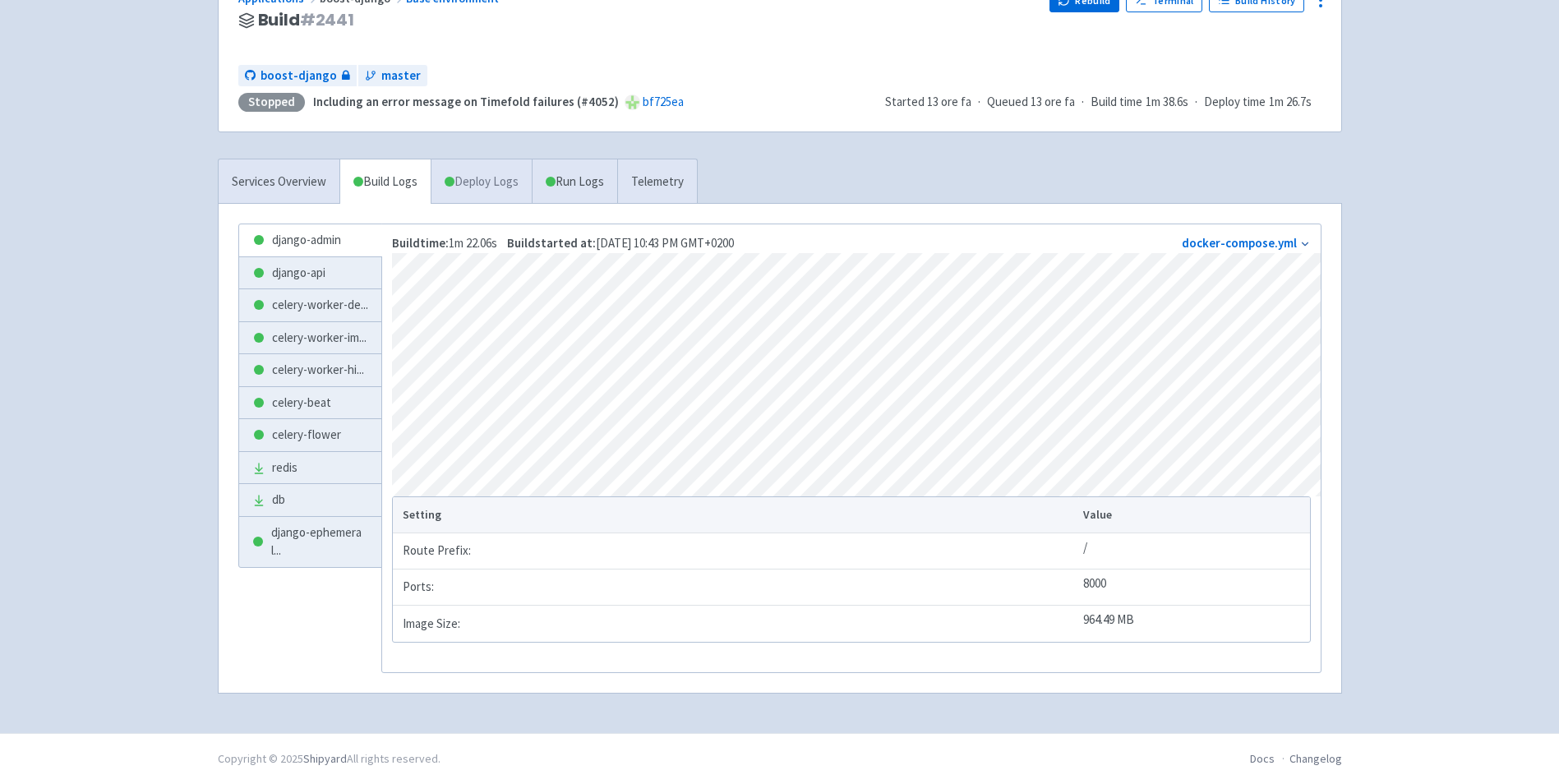
click at [477, 185] on link "Deploy Logs" at bounding box center [481, 181] width 101 height 45
